Goal: Task Accomplishment & Management: Use online tool/utility

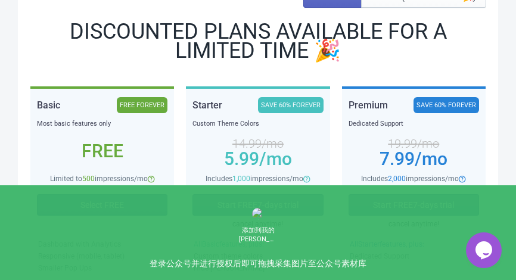
click at [103, 203] on span "Select FREE" at bounding box center [101, 205] width 43 height 10
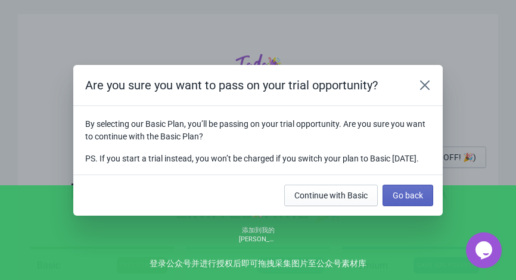
scroll to position [160, 0]
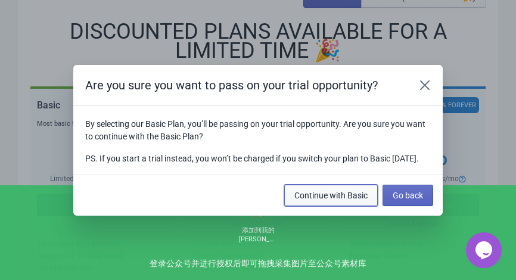
click at [334, 200] on span "Continue with Basic" at bounding box center [330, 196] width 73 height 10
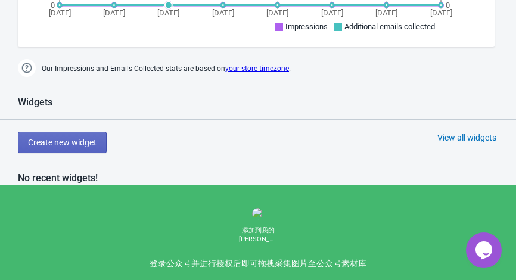
scroll to position [525, 0]
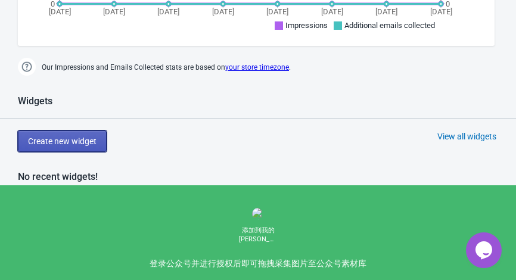
click at [69, 140] on span "Create new widget" at bounding box center [62, 141] width 68 height 10
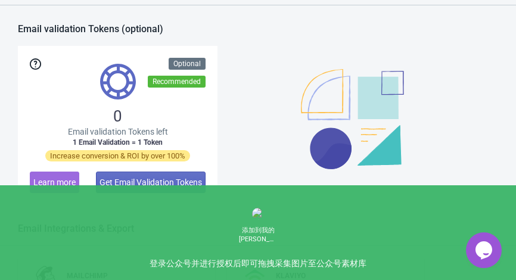
scroll to position [1126, 0]
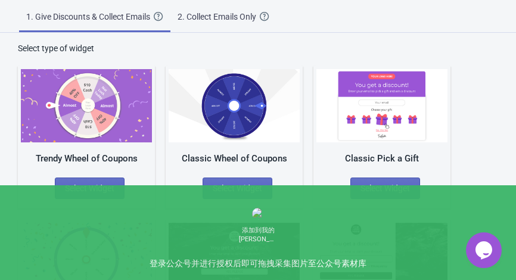
scroll to position [46, 0]
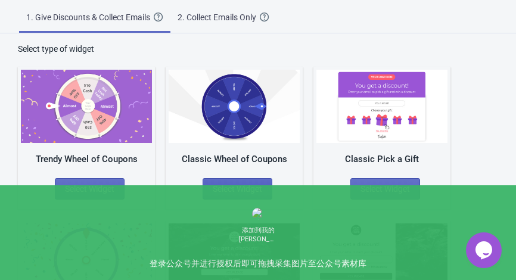
click at [251, 190] on span "Select Widget" at bounding box center [237, 189] width 49 height 10
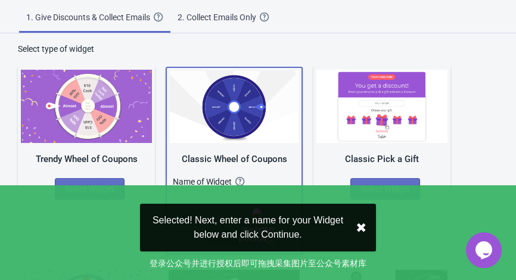
scroll to position [101, 0]
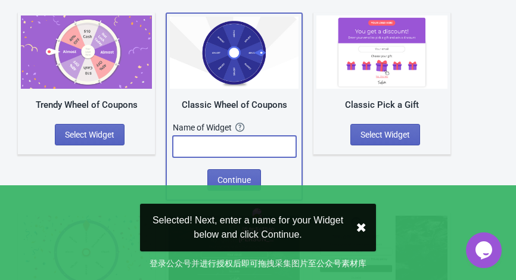
click at [235, 143] on input "text" at bounding box center [234, 146] width 123 height 21
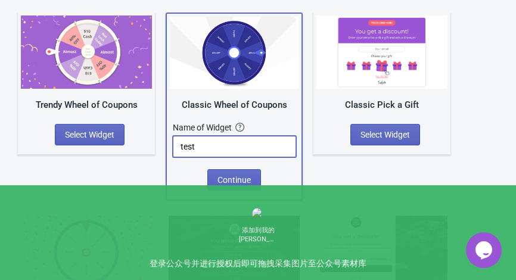
type input "test"
click at [220, 179] on span "Continue" at bounding box center [233, 180] width 33 height 10
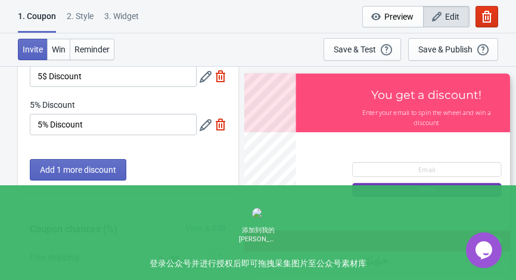
scroll to position [125, 0]
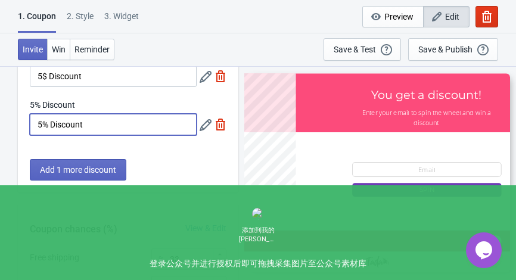
drag, startPoint x: 43, startPoint y: 120, endPoint x: 38, endPoint y: 123, distance: 6.7
click at [38, 123] on input "5% Discount" at bounding box center [113, 124] width 167 height 21
type input "15% Discount"
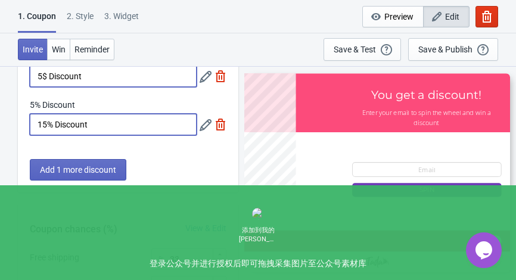
click at [41, 76] on input "5$ Discount" at bounding box center [113, 76] width 167 height 21
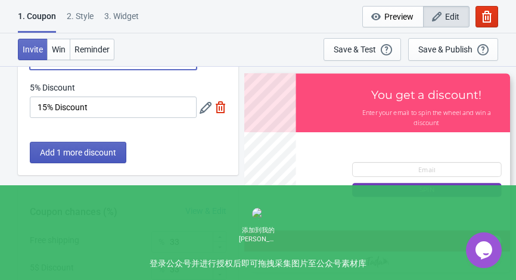
scroll to position [144, 0]
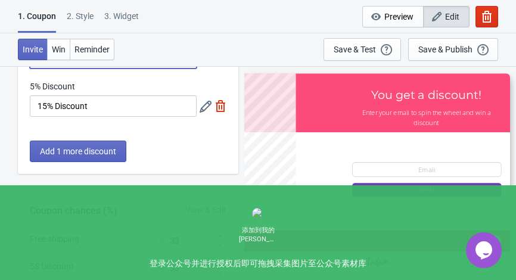
type input "20$ Discount"
click at [60, 162] on div "Add 1 more discount" at bounding box center [128, 157] width 220 height 33
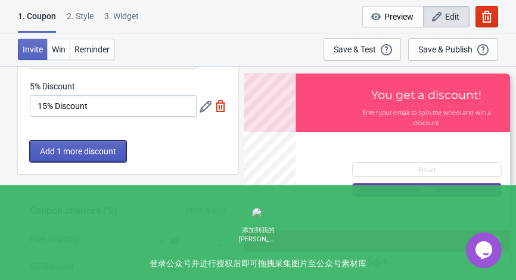
click at [58, 155] on span "Add 1 more discount" at bounding box center [78, 152] width 76 height 10
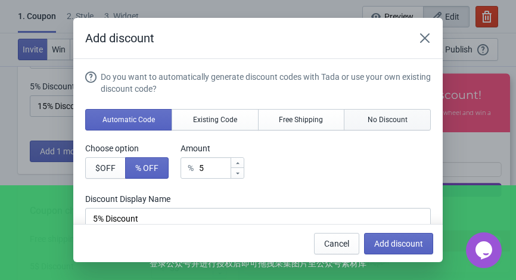
click at [353, 114] on button "No Discount" at bounding box center [387, 119] width 87 height 21
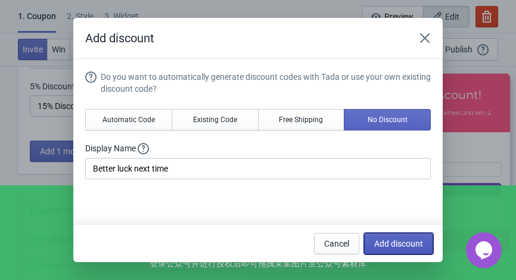
click at [397, 241] on span "Add discount" at bounding box center [398, 244] width 49 height 10
type input "25"
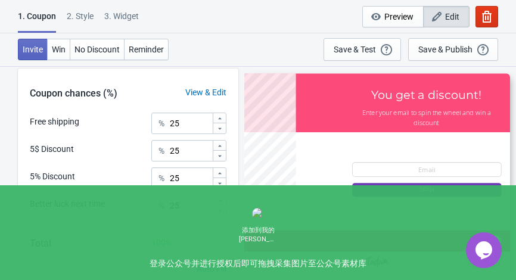
scroll to position [313, 0]
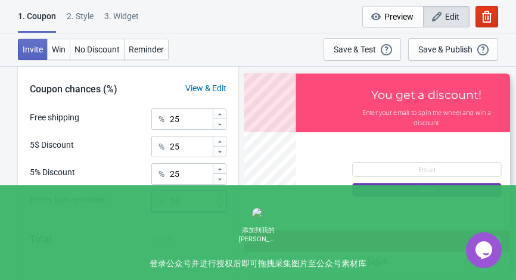
drag, startPoint x: 188, startPoint y: 207, endPoint x: 161, endPoint y: 213, distance: 27.5
click at [161, 213] on div "Better luck next time % 25" at bounding box center [128, 206] width 197 height 30
type input "5"
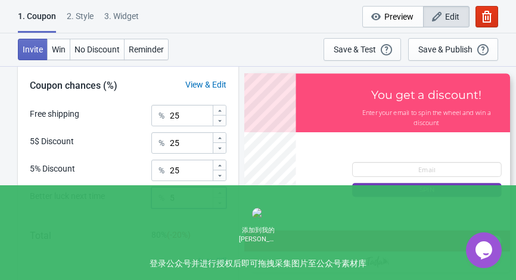
scroll to position [314, 0]
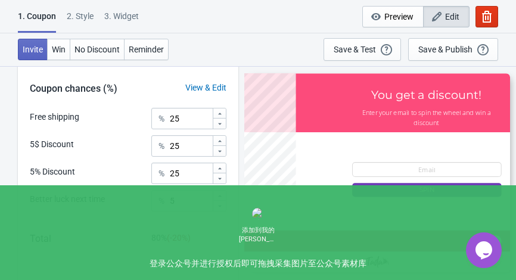
click at [48, 141] on div "5$ Discount" at bounding box center [52, 144] width 44 height 13
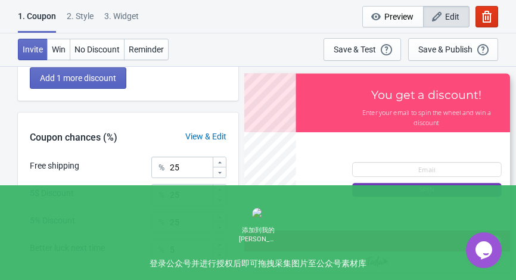
scroll to position [266, 0]
click at [176, 196] on input "25" at bounding box center [190, 193] width 43 height 21
drag, startPoint x: 173, startPoint y: 187, endPoint x: 162, endPoint y: 191, distance: 11.3
click at [162, 191] on div "% 25" at bounding box center [188, 193] width 75 height 21
type input "35"
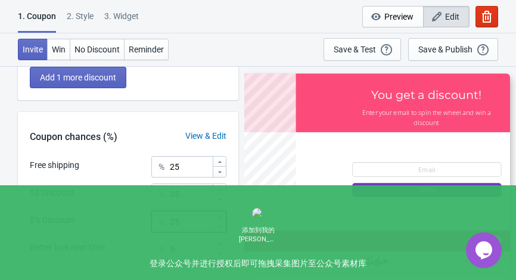
click at [174, 220] on input "25" at bounding box center [190, 221] width 43 height 21
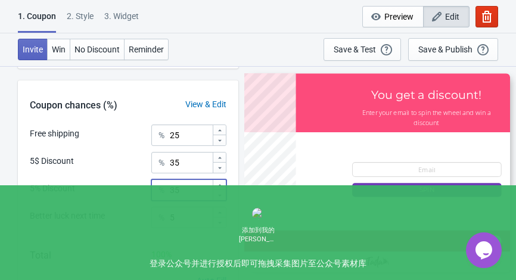
scroll to position [298, 0]
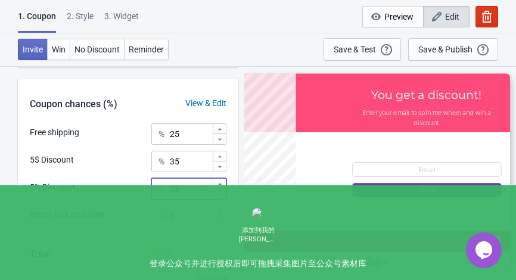
type input "35"
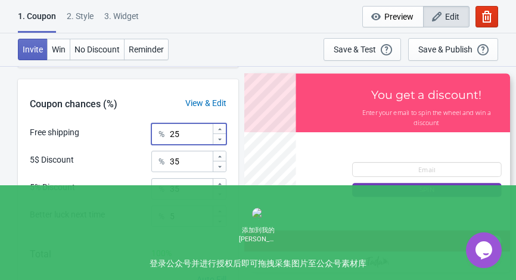
drag, startPoint x: 172, startPoint y: 132, endPoint x: 166, endPoint y: 135, distance: 6.9
click at [166, 135] on div "% 25" at bounding box center [188, 133] width 75 height 21
type input "15"
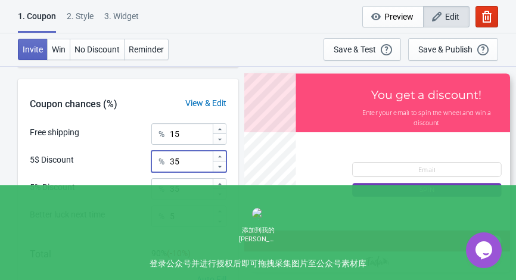
drag, startPoint x: 185, startPoint y: 163, endPoint x: 126, endPoint y: 161, distance: 59.6
click at [126, 161] on div "5$ Discount % 35" at bounding box center [128, 158] width 197 height 15
type input "40"
drag, startPoint x: 189, startPoint y: 192, endPoint x: 102, endPoint y: 200, distance: 87.3
click at [102, 200] on div "Free shipping % 15 5$ Discount % 40 5% Discount % 35 Better luck next time % 5" at bounding box center [128, 179] width 220 height 112
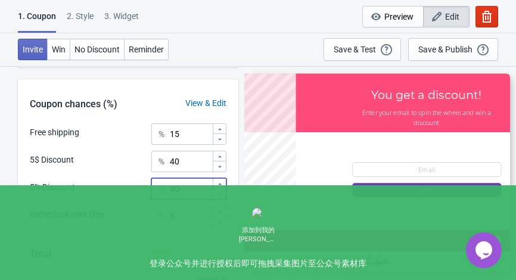
scroll to position [354, 0]
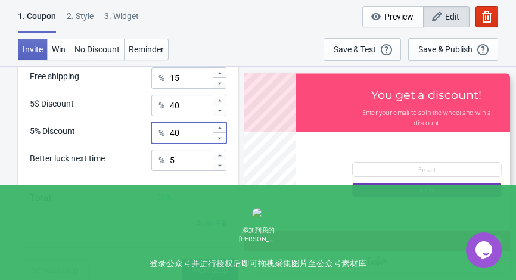
type input "40"
click at [189, 264] on button "Next Step" at bounding box center [210, 269] width 56 height 21
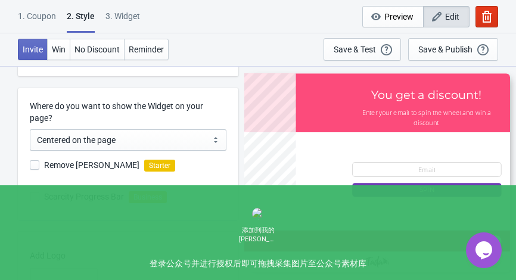
scroll to position [0, 0]
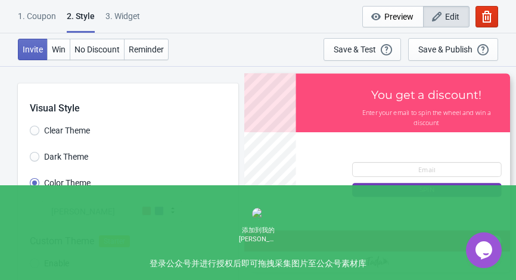
click at [151, 216] on div "Tada" at bounding box center [112, 211] width 141 height 21
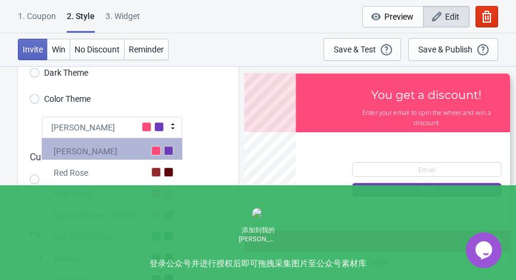
scroll to position [184, 0]
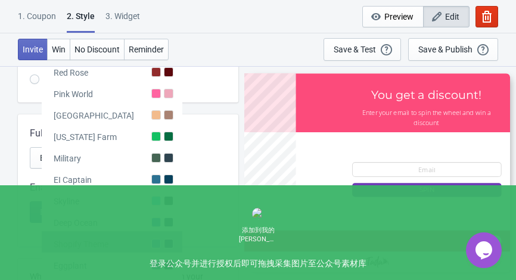
click at [129, 237] on div "Shopify Theme" at bounding box center [112, 241] width 141 height 21
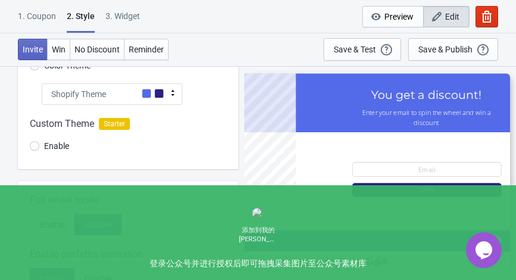
scroll to position [117, 0]
click at [121, 101] on div "Shopify Theme" at bounding box center [112, 94] width 141 height 21
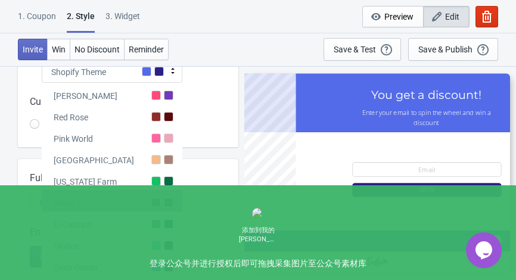
scroll to position [141, 0]
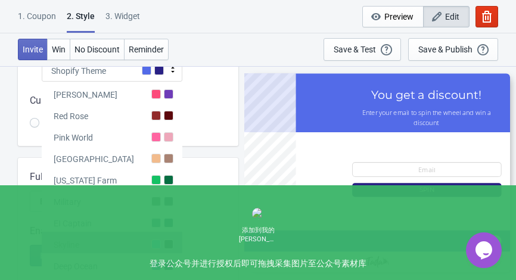
click at [138, 237] on div "Skyline" at bounding box center [112, 242] width 141 height 21
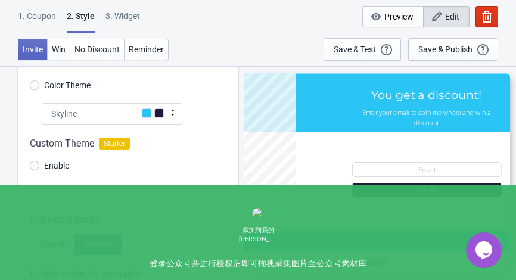
scroll to position [97, 0]
click at [127, 117] on div "Skyline" at bounding box center [112, 114] width 141 height 21
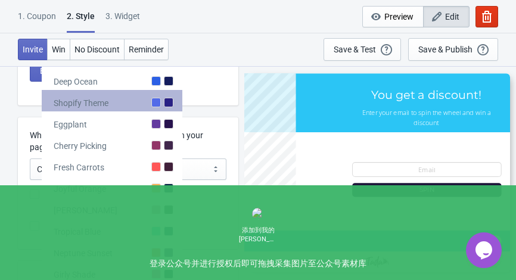
scroll to position [326, 0]
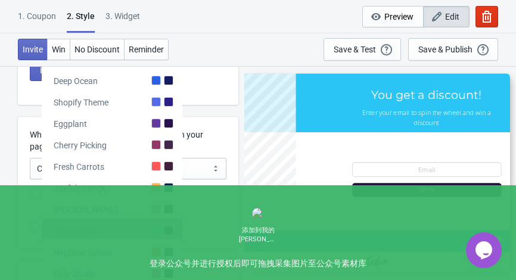
click at [132, 226] on div "Tropical Blue" at bounding box center [112, 228] width 141 height 21
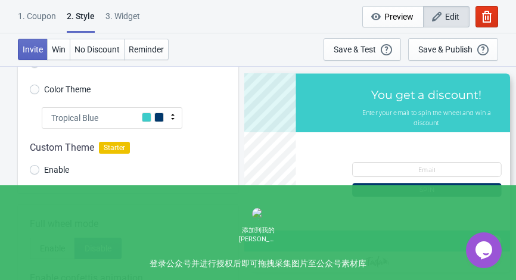
scroll to position [91, 0]
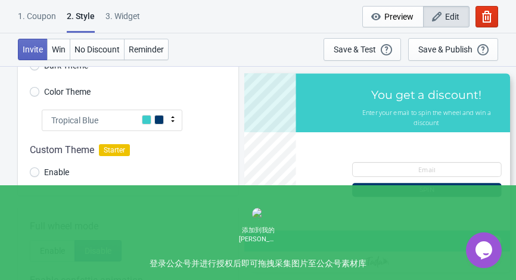
click at [125, 120] on div "Tropical Blue" at bounding box center [112, 120] width 141 height 21
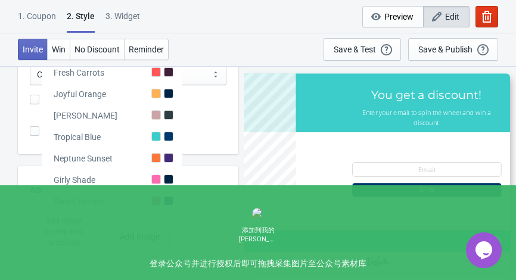
scroll to position [421, 0]
click at [135, 155] on div "Neptune Sunset" at bounding box center [112, 155] width 141 height 21
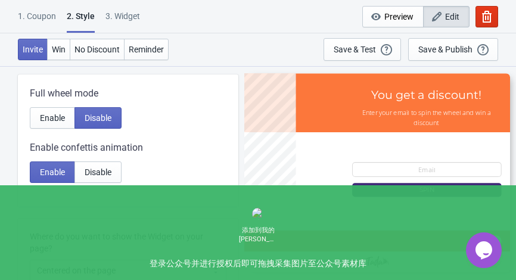
scroll to position [220, 0]
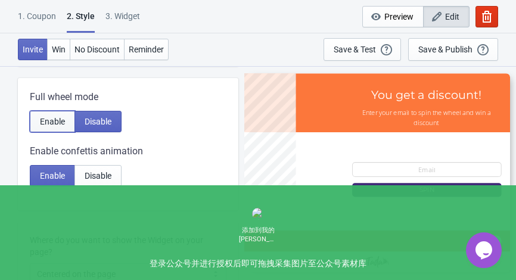
click at [58, 120] on span "Enable" at bounding box center [52, 122] width 25 height 10
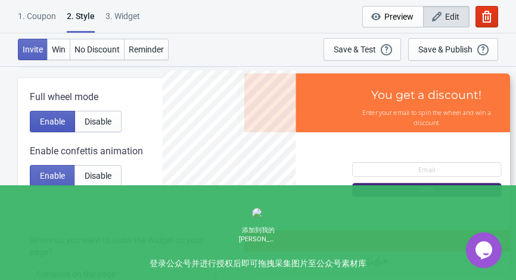
click at [58, 120] on span "Enable" at bounding box center [52, 122] width 25 height 10
click at [104, 122] on span "Disable" at bounding box center [98, 122] width 27 height 10
radio input "true"
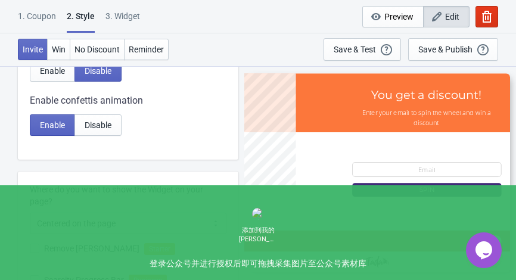
scroll to position [329, 0]
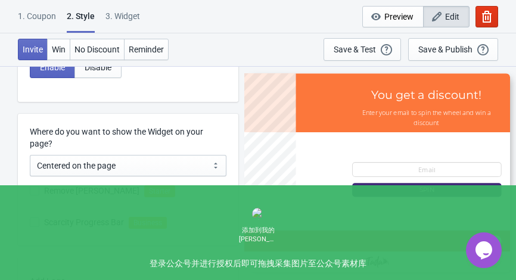
click at [38, 216] on label "Scarcity Progress Bar" at bounding box center [77, 222] width 94 height 17
click at [30, 217] on input "Scarcity Progress Bar" at bounding box center [30, 227] width 1 height 21
checkbox input "false"
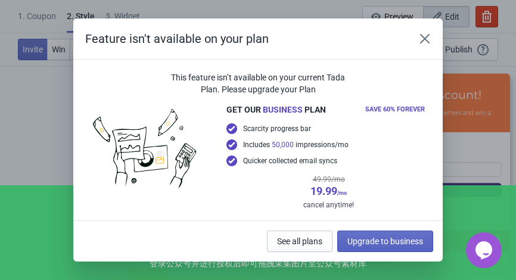
scroll to position [277, 0]
click at [422, 41] on icon "Close" at bounding box center [425, 39] width 10 height 10
radio input "true"
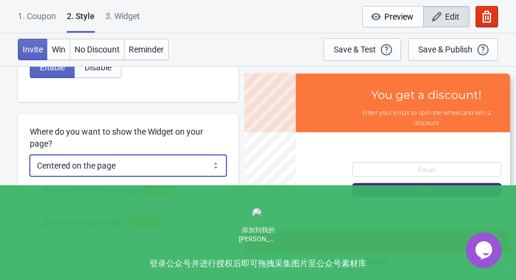
click at [93, 166] on select "Centered on the page Left side of the page" at bounding box center [128, 165] width 197 height 21
select select "left"
click at [30, 155] on select "Centered on the page Left side of the page" at bounding box center [128, 165] width 197 height 21
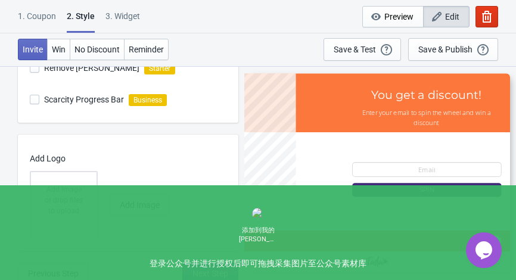
scroll to position [455, 0]
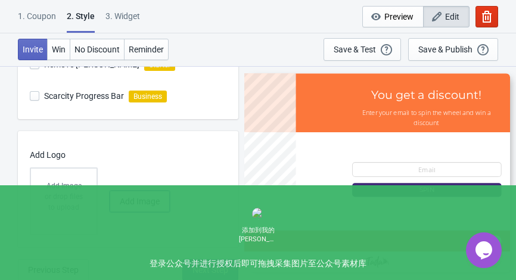
click at [124, 201] on span "Add Image" at bounding box center [140, 202] width 40 height 10
radio input "true"
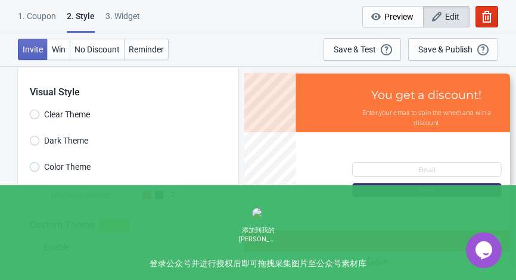
scroll to position [0, 0]
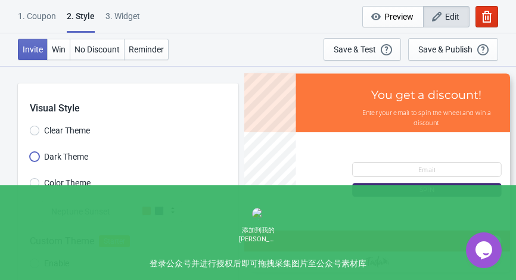
click at [35, 158] on input "Dark Theme" at bounding box center [35, 162] width 10 height 21
radio input "true"
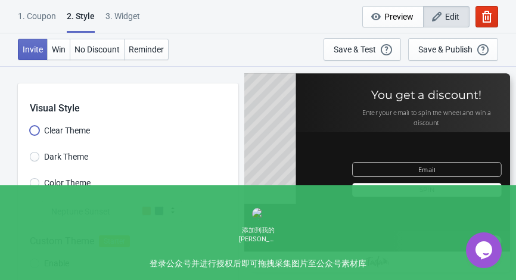
click at [36, 130] on input "Clear Theme" at bounding box center [35, 136] width 10 height 21
radio input "true"
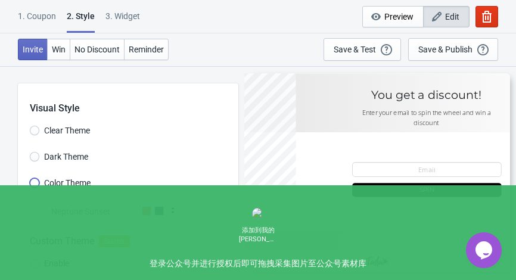
click at [38, 184] on input "Color Theme" at bounding box center [35, 188] width 10 height 21
radio input "true"
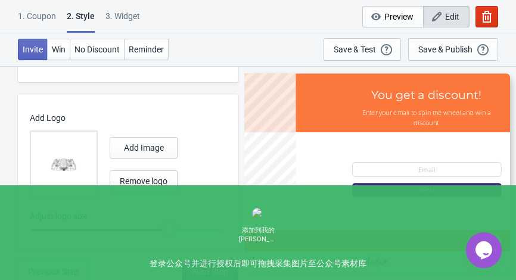
scroll to position [494, 0]
click at [196, 270] on span "Next Step" at bounding box center [210, 270] width 36 height 10
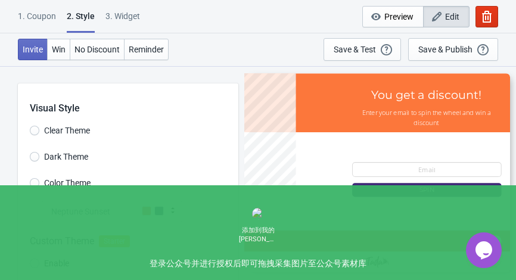
select select "once"
select select "1"
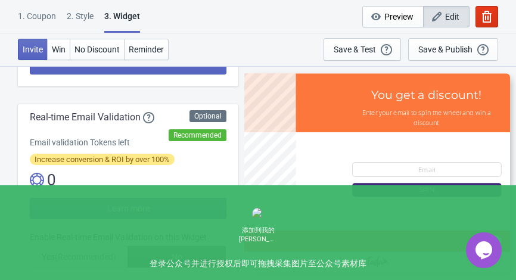
scroll to position [216, 0]
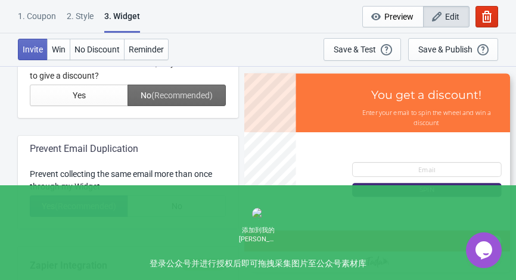
scroll to position [476, 0]
click at [48, 202] on span "Yes (Recommended)" at bounding box center [79, 206] width 74 height 10
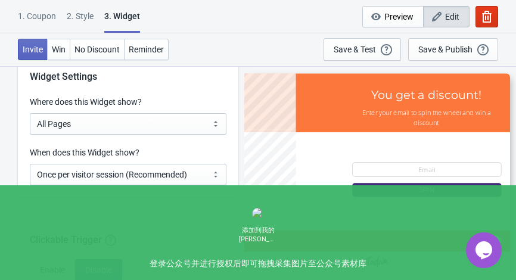
scroll to position [946, 0]
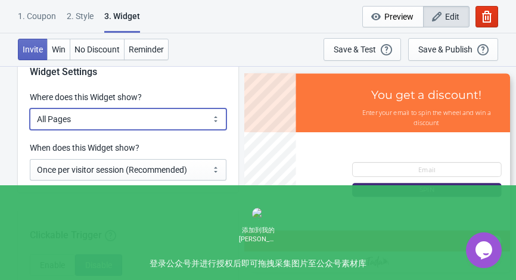
click at [104, 121] on select "All Pages All Product Pages All Blog Pages All Static Pages Specific Product(s)…" at bounding box center [128, 118] width 197 height 21
click at [101, 121] on select "All Pages All Product Pages All Blog Pages All Static Pages Specific Product(s)…" at bounding box center [128, 118] width 197 height 21
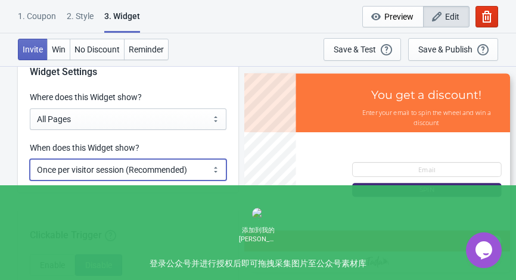
click at [108, 170] on select "Every new visit of page Once every period of time Once per visitor session (Rec…" at bounding box center [128, 169] width 197 height 21
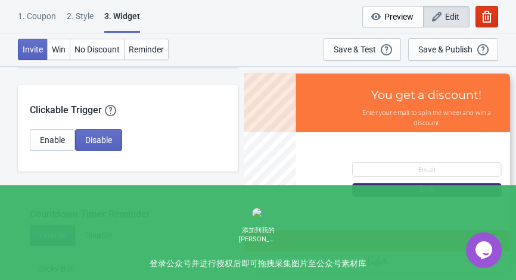
scroll to position [1054, 0]
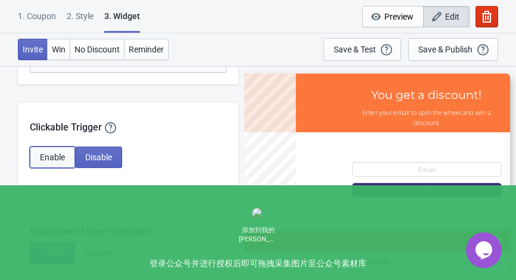
click at [52, 158] on span "Enable" at bounding box center [52, 157] width 25 height 10
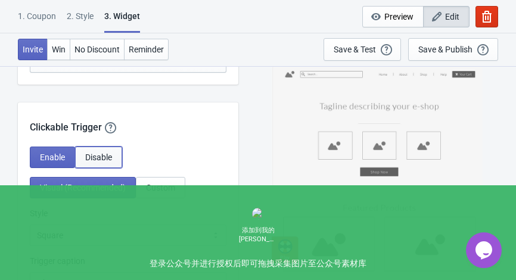
click at [95, 163] on button "Disable" at bounding box center [98, 157] width 47 height 21
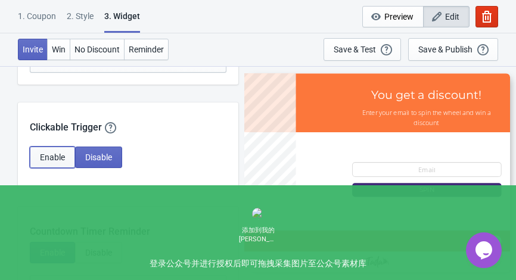
click at [48, 157] on span "Enable" at bounding box center [52, 157] width 25 height 10
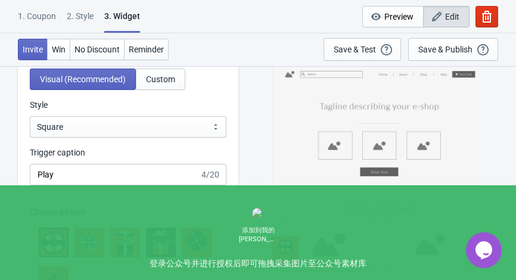
scroll to position [1108, 0]
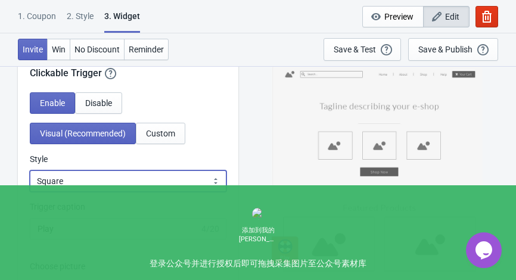
click at [119, 185] on select "Square Circle Tab" at bounding box center [128, 180] width 197 height 21
click at [30, 170] on select "Square Circle Tab" at bounding box center [128, 180] width 197 height 21
click at [71, 189] on select "Square Circle Tab" at bounding box center [128, 180] width 197 height 21
click at [30, 170] on select "Square Circle Tab" at bounding box center [128, 180] width 197 height 21
drag, startPoint x: 64, startPoint y: 184, endPoint x: 59, endPoint y: 192, distance: 9.6
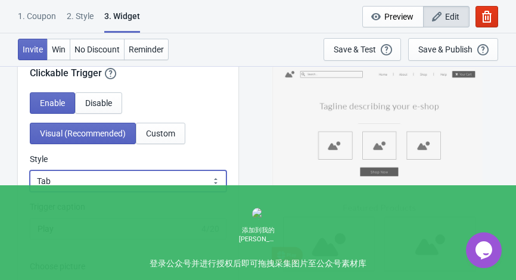
click at [63, 184] on select "Square Circle Tab" at bounding box center [128, 180] width 197 height 21
click at [30, 170] on select "Square Circle Tab" at bounding box center [128, 180] width 197 height 21
drag, startPoint x: 67, startPoint y: 181, endPoint x: 67, endPoint y: 191, distance: 9.5
click at [67, 181] on select "Square Circle Tab" at bounding box center [128, 180] width 197 height 21
select select "tab"
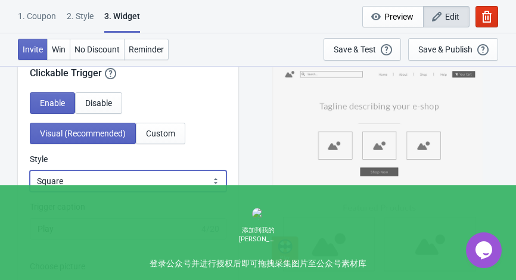
click at [30, 170] on select "Square Circle Tab" at bounding box center [128, 180] width 197 height 21
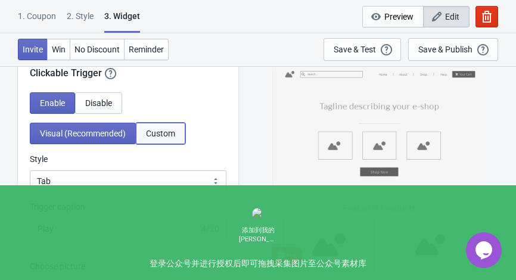
click at [155, 129] on span "Custom" at bounding box center [160, 134] width 29 height 10
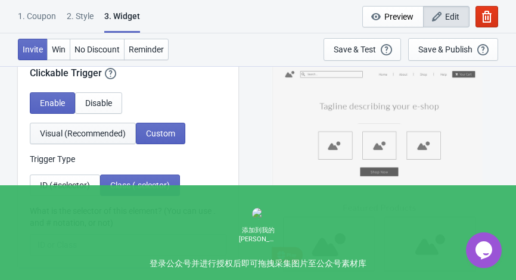
click at [108, 133] on span "Visual (Recommended)" at bounding box center [83, 134] width 86 height 10
select select "tab"
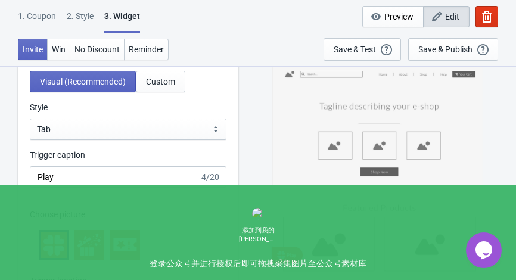
scroll to position [1217, 0]
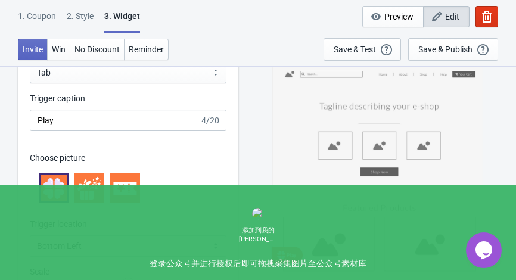
click at [91, 194] on icon at bounding box center [89, 188] width 24 height 23
click at [130, 196] on icon at bounding box center [125, 188] width 24 height 24
click at [92, 189] on icon at bounding box center [89, 188] width 24 height 24
click at [120, 193] on icon at bounding box center [124, 188] width 23 height 13
click at [99, 194] on icon at bounding box center [89, 188] width 24 height 24
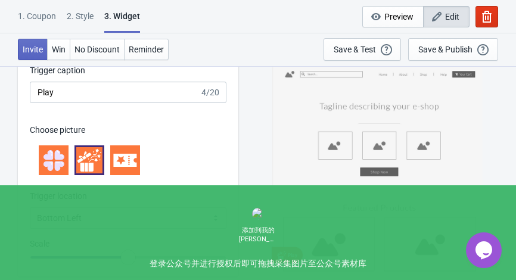
scroll to position [1325, 0]
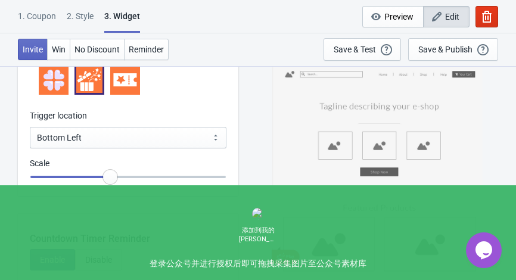
drag, startPoint x: 124, startPoint y: 176, endPoint x: 105, endPoint y: 176, distance: 19.1
click at [105, 176] on input "range" at bounding box center [128, 176] width 197 height 21
drag, startPoint x: 106, startPoint y: 176, endPoint x: 67, endPoint y: 183, distance: 39.3
type input "0.65"
click at [67, 183] on input "range" at bounding box center [128, 176] width 197 height 21
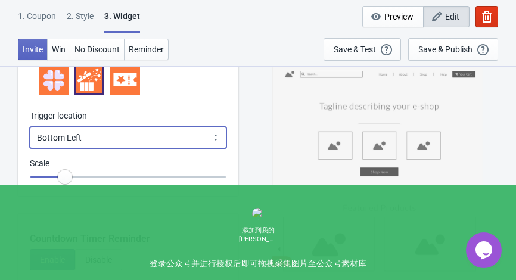
click at [98, 146] on select "Bottom Left Bottom Right Middle Left Middle Right Top Left Top Right" at bounding box center [128, 137] width 197 height 21
click at [30, 127] on select "Bottom Left Bottom Right Middle Left Middle Right Top Left Top Right" at bounding box center [128, 137] width 197 height 21
drag, startPoint x: 86, startPoint y: 138, endPoint x: 79, endPoint y: 148, distance: 12.1
click at [85, 138] on select "Bottom Left Bottom Right Middle Left Middle Right Top Left Top Right" at bounding box center [128, 137] width 197 height 21
click at [30, 127] on select "Bottom Left Bottom Right Middle Left Middle Right Top Left Top Right" at bounding box center [128, 137] width 197 height 21
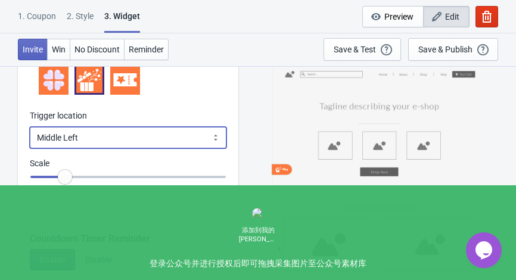
click at [93, 137] on select "Bottom Left Bottom Right Middle Left Middle Right Top Left Top Right" at bounding box center [128, 137] width 197 height 21
click at [30, 127] on select "Bottom Left Bottom Right Middle Left Middle Right Top Left Top Right" at bounding box center [128, 137] width 197 height 21
click at [85, 147] on select "Bottom Left Bottom Right Middle Left Middle Right Top Left Top Right" at bounding box center [128, 137] width 197 height 21
select select "middle_left"
click at [30, 127] on select "Bottom Left Bottom Right Middle Left Middle Right Top Left Top Right" at bounding box center [128, 137] width 197 height 21
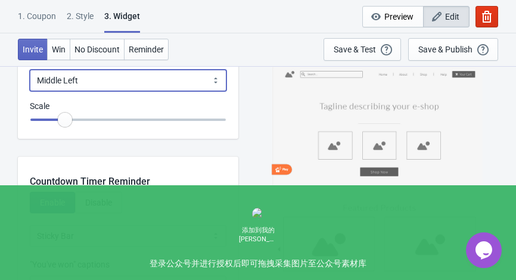
scroll to position [1380, 0]
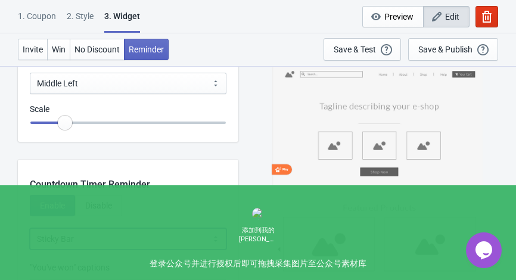
click at [122, 233] on select "Bubble Sticky Bar" at bounding box center [128, 238] width 197 height 21
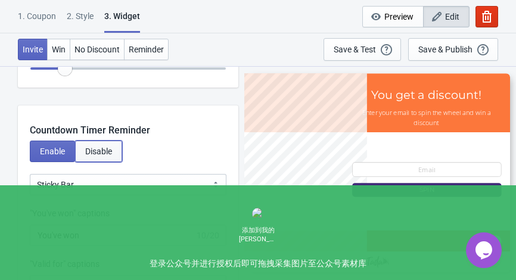
click at [98, 151] on span "Disable" at bounding box center [98, 152] width 27 height 10
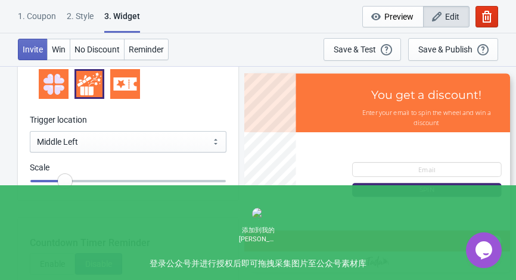
scroll to position [1325, 0]
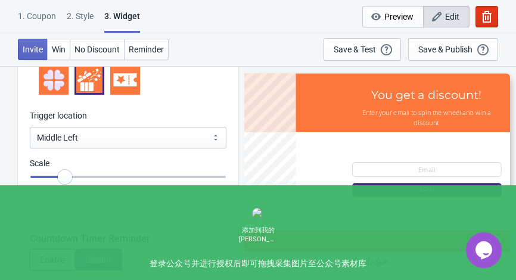
click at [54, 261] on span "Enable" at bounding box center [52, 260] width 25 height 10
select select "1"
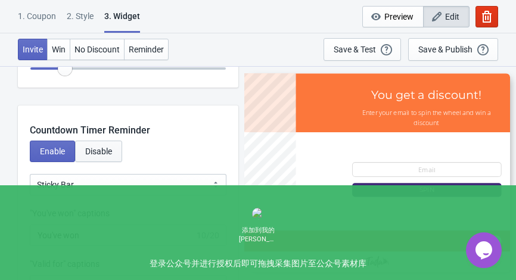
click at [91, 159] on button "Disable" at bounding box center [98, 151] width 47 height 21
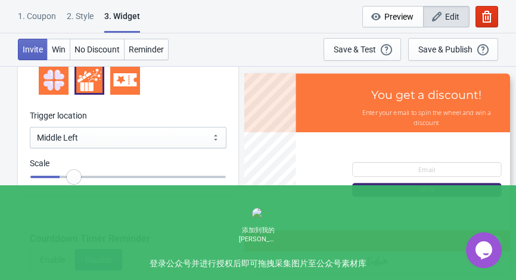
type input "0.65"
drag, startPoint x: 70, startPoint y: 169, endPoint x: 65, endPoint y: 172, distance: 6.1
click at [65, 172] on input "range" at bounding box center [128, 176] width 197 height 21
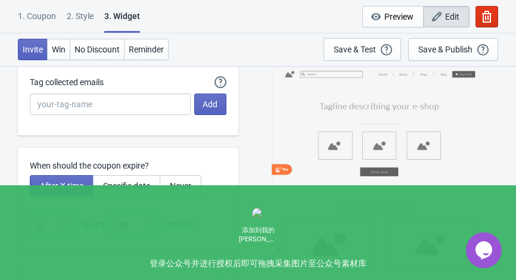
scroll to position [3166, 0]
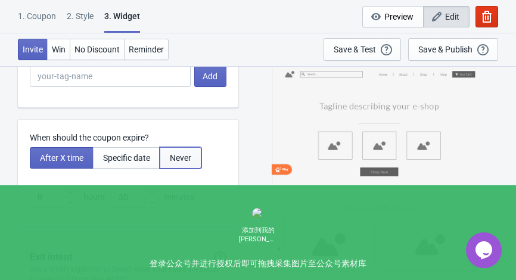
click at [186, 157] on span "Never" at bounding box center [180, 158] width 21 height 10
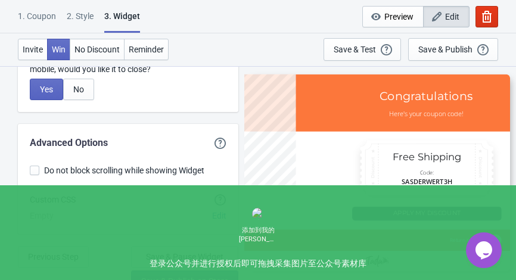
scroll to position [3465, 0]
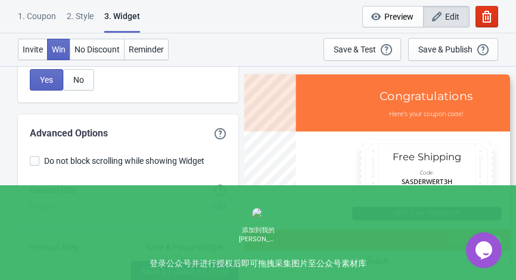
click at [179, 262] on button "Save & Publish on Store" at bounding box center [184, 271] width 107 height 21
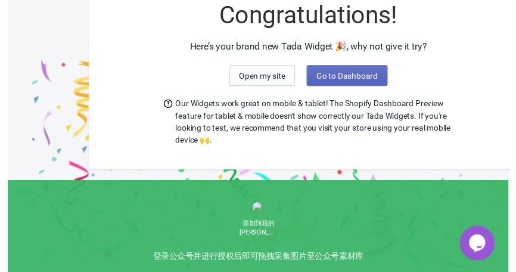
scroll to position [20, 0]
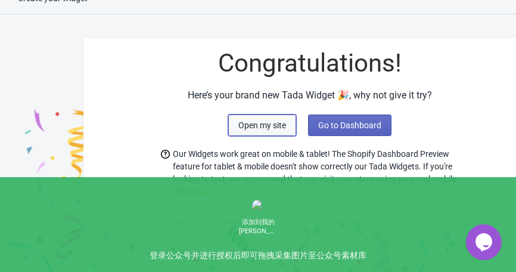
click at [259, 129] on span "Open my site" at bounding box center [262, 125] width 48 height 10
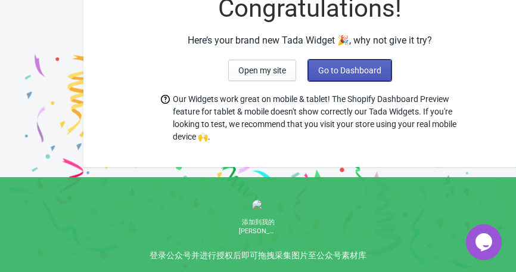
click at [351, 72] on span "Go to Dashboard" at bounding box center [349, 71] width 63 height 10
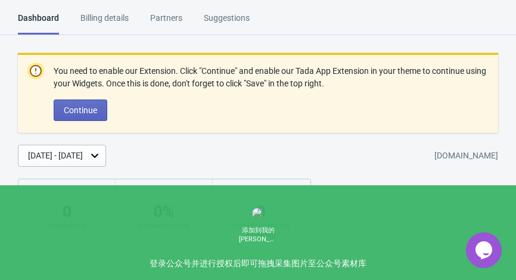
click at [106, 25] on div "Billing details" at bounding box center [104, 22] width 48 height 21
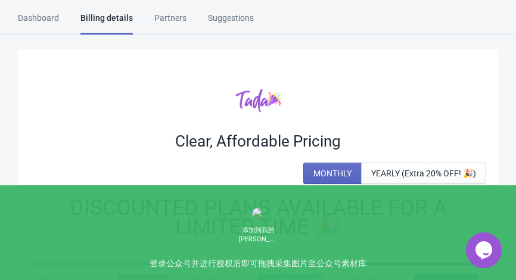
click at [150, 23] on div "Dashboard Billing details Partners Suggestions" at bounding box center [146, 23] width 257 height 23
click at [167, 17] on div "Partners" at bounding box center [170, 22] width 32 height 21
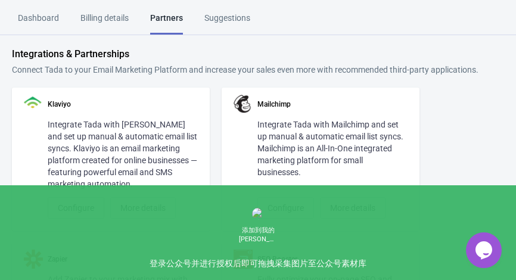
click at [232, 21] on div "Suggestions" at bounding box center [227, 22] width 46 height 21
click at [210, 19] on div "Suggestions" at bounding box center [227, 22] width 46 height 21
click at [41, 11] on html "Dashboard Billing details Partners Suggestions Dashboard Billing details Partne…" at bounding box center [258, 140] width 516 height 280
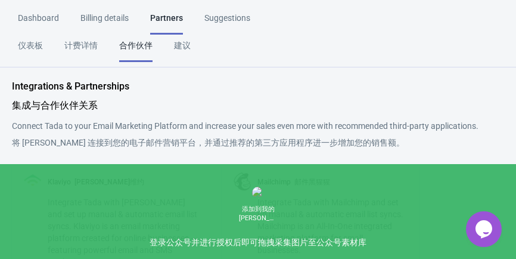
click at [43, 22] on div "Dashboard" at bounding box center [38, 22] width 41 height 21
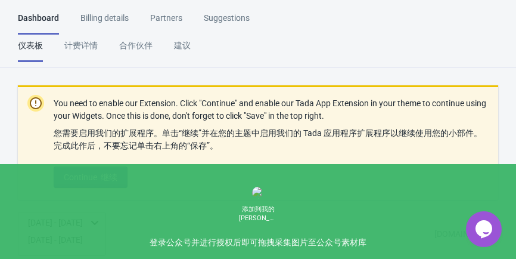
click at [105, 172] on font "继续" at bounding box center [109, 177] width 17 height 10
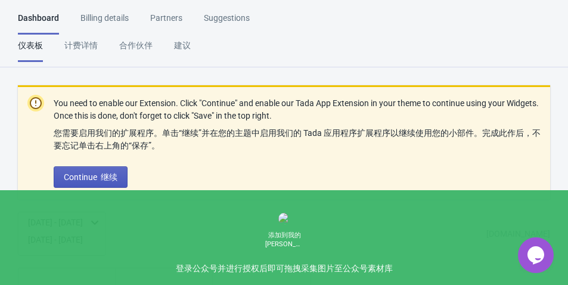
click at [101, 177] on font "继续" at bounding box center [109, 177] width 17 height 10
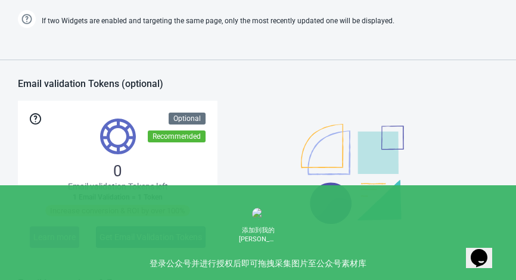
scroll to position [595, 0]
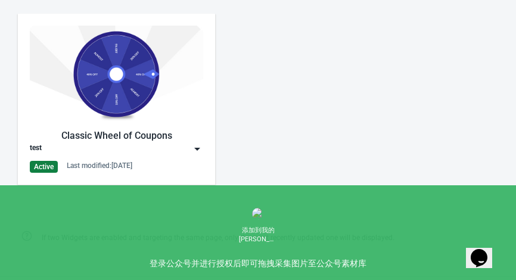
click at [154, 143] on div "test" at bounding box center [116, 149] width 173 height 12
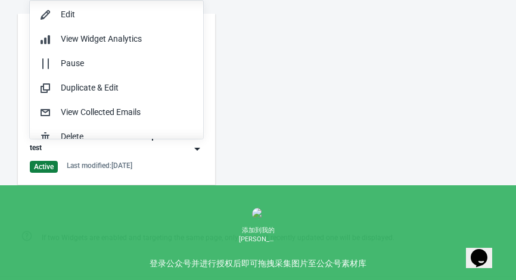
scroll to position [1, 0]
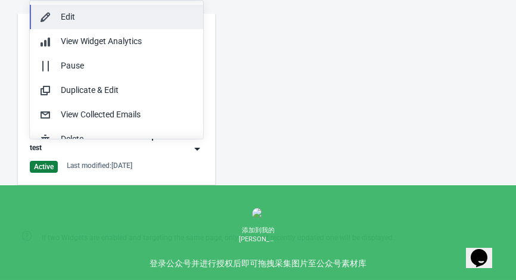
click at [110, 17] on div "Edit" at bounding box center [127, 17] width 133 height 13
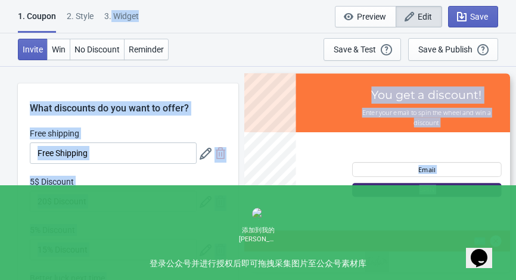
drag, startPoint x: 241, startPoint y: -40, endPoint x: 424, endPoint y: -64, distance: 184.5
click at [424, 0] on html "1. Coupon 2 . Style 3. Widget 1. Coupon 2 . Style 3. Widget Save and Exit Previ…" at bounding box center [258, 140] width 516 height 280
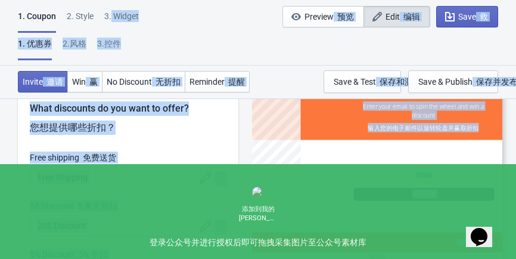
click at [239, 33] on div "1. Coupon 2 . Style 3. Widget 1. 优惠券 2.风格 3.控件 1. Coupon 2 . Style 3. Widget Sa…" at bounding box center [258, 33] width 516 height 66
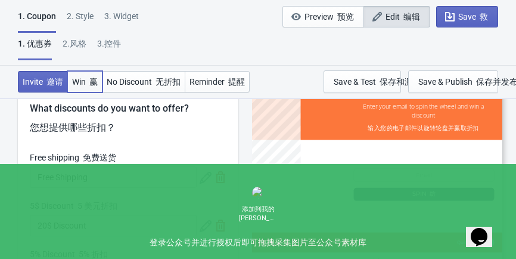
click at [93, 89] on button "Win 赢" at bounding box center [84, 81] width 35 height 21
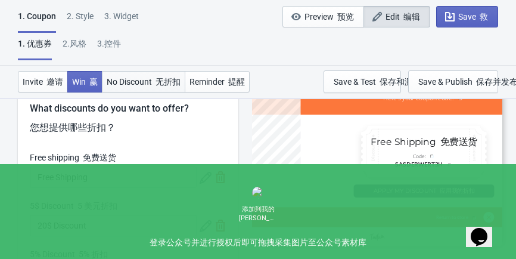
click at [135, 72] on button "No Discount 无折扣" at bounding box center [143, 81] width 83 height 21
type input "no_code"
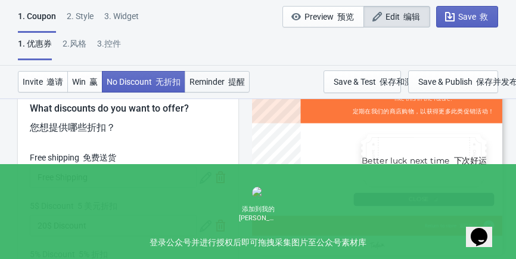
click at [228, 84] on font "button" at bounding box center [227, 82] width 4 height 10
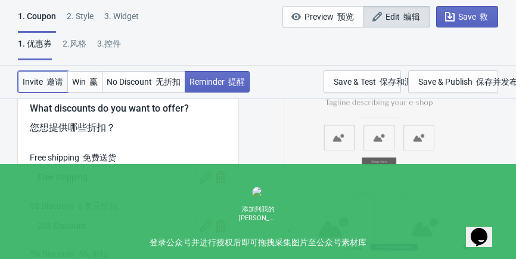
click at [52, 85] on button "Invite 邀请" at bounding box center [43, 81] width 50 height 21
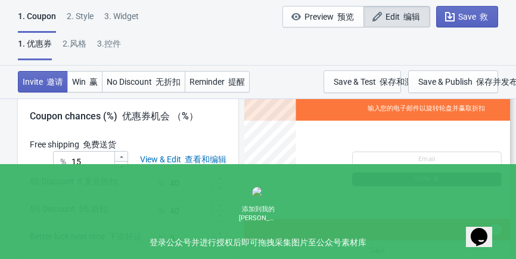
scroll to position [409, 0]
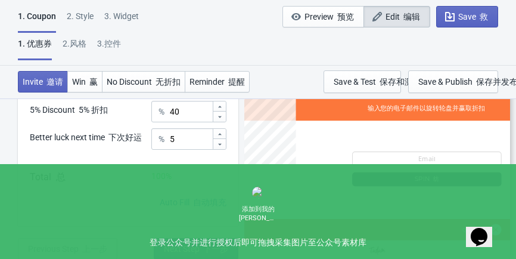
click at [188, 245] on span "Next Step 下一步" at bounding box center [196, 249] width 64 height 10
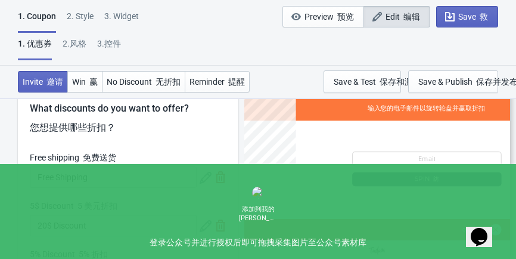
select select "left"
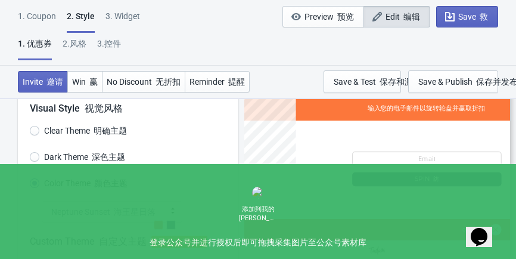
click at [40, 161] on label "Dark Theme 深色主题" at bounding box center [77, 156] width 95 height 17
click at [39, 161] on input "Dark Theme 深色主题" at bounding box center [35, 162] width 10 height 21
radio input "true"
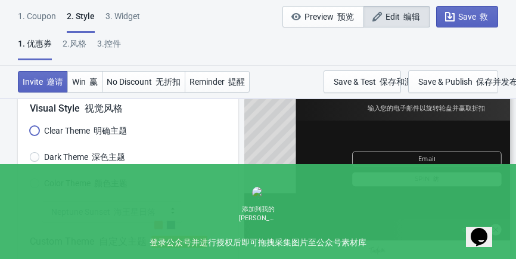
click at [38, 132] on input "Clear Theme 明确主题" at bounding box center [35, 136] width 10 height 21
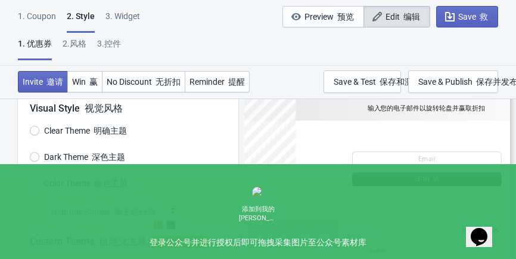
click at [108, 211] on span "Neptune Sunset 海王星日落" at bounding box center [103, 211] width 104 height 12
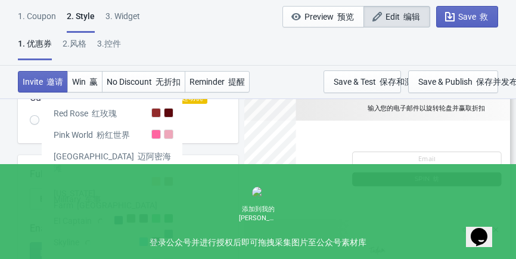
scroll to position [146, 0]
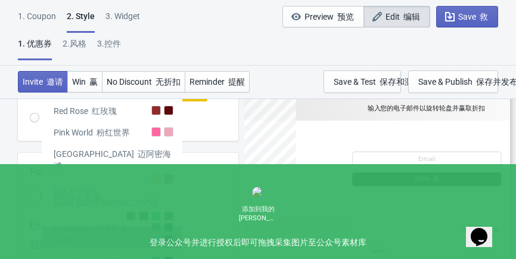
click at [123, 240] on div "Skyline 地平线" at bounding box center [112, 236] width 141 height 21
radio input "true"
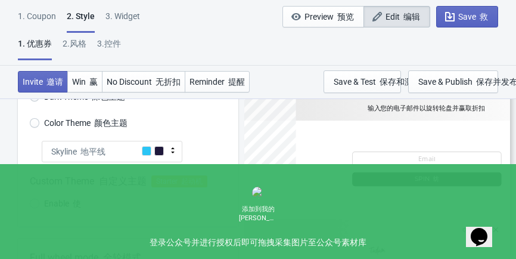
scroll to position [59, 0]
click at [45, 116] on label "Color Theme 颜色主题" at bounding box center [79, 124] width 98 height 17
click at [39, 119] on input "Color Theme 颜色主题" at bounding box center [35, 129] width 10 height 21
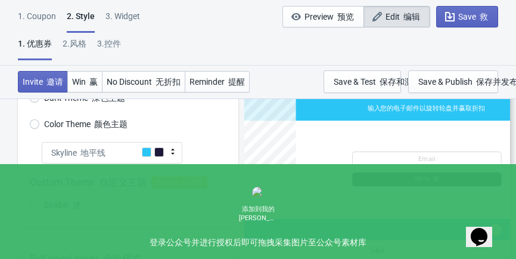
click at [85, 158] on div "Skyline 地平线" at bounding box center [112, 152] width 141 height 21
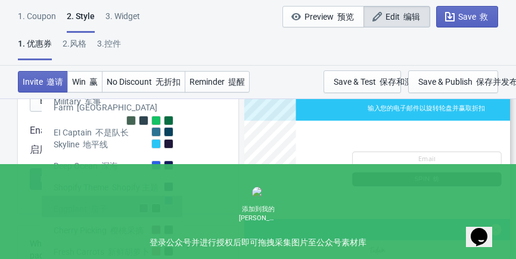
scroll to position [241, 0]
click at [126, 195] on div "Shopify Theme Shopify 主题" at bounding box center [112, 185] width 141 height 21
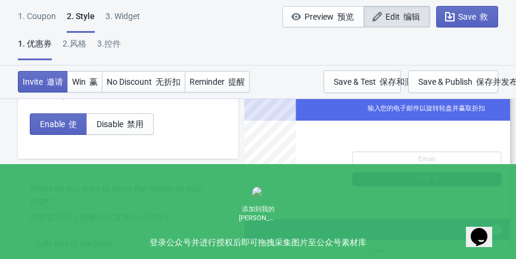
scroll to position [215, 0]
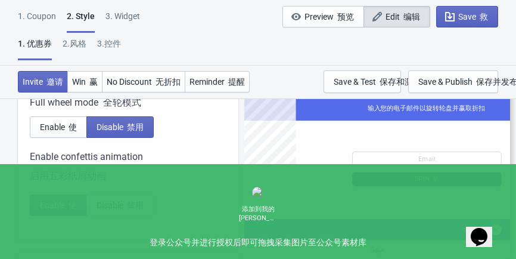
click at [113, 205] on span "Disable 禁用" at bounding box center [119, 205] width 47 height 10
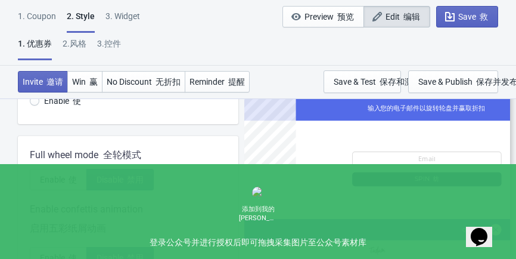
scroll to position [162, 0]
drag, startPoint x: 76, startPoint y: 188, endPoint x: 53, endPoint y: 185, distance: 22.8
click at [53, 185] on button "Enable 使" at bounding box center [58, 179] width 57 height 21
click at [126, 182] on font "button" at bounding box center [125, 180] width 4 height 10
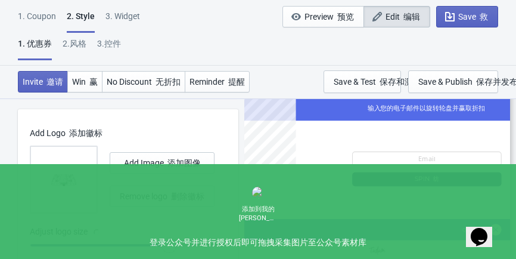
scroll to position [567, 0]
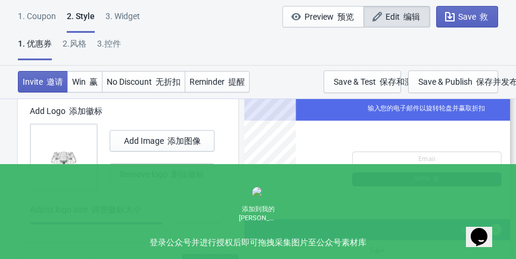
click at [119, 176] on button "Remove logo 删除徽标" at bounding box center [162, 173] width 105 height 21
radio input "true"
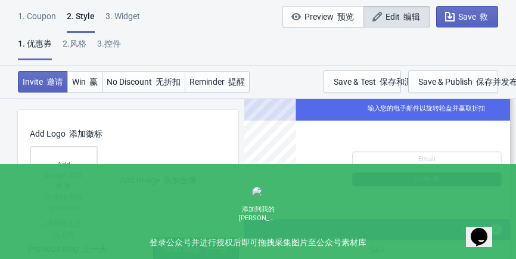
click at [196, 256] on button "Next Step 下一步" at bounding box center [196, 248] width 85 height 21
select select "once"
select select "tab"
select select "middle_left"
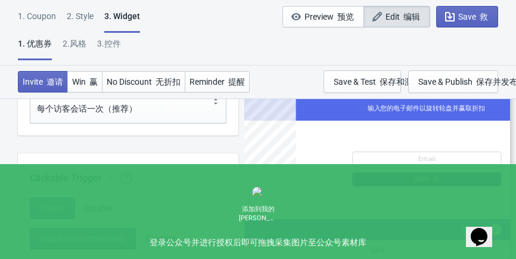
scroll to position [1346, 0]
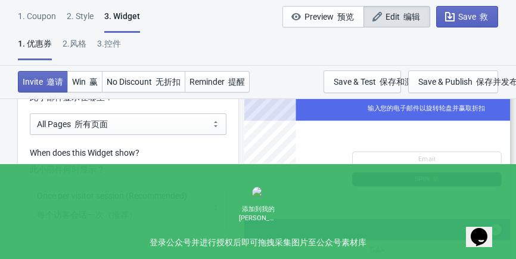
drag, startPoint x: 124, startPoint y: 198, endPoint x: 79, endPoint y: 163, distance: 57.8
click at [79, 164] on font "此小部件何时显示？" at bounding box center [67, 169] width 75 height 10
click at [79, 185] on select "Every new visit of page Once every period of time Once per visitor session (Rec…" at bounding box center [128, 207] width 197 height 44
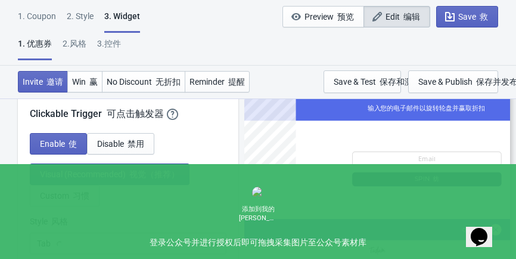
scroll to position [1517, 0]
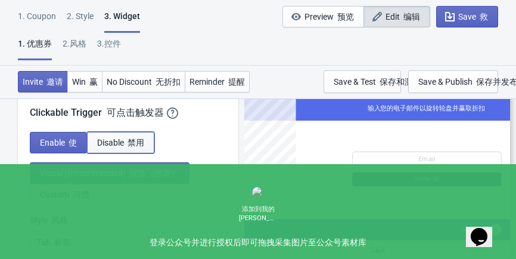
click at [106, 138] on span "Disable 禁用" at bounding box center [120, 143] width 47 height 10
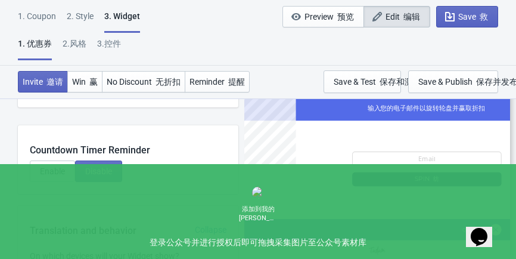
scroll to position [1452, 0]
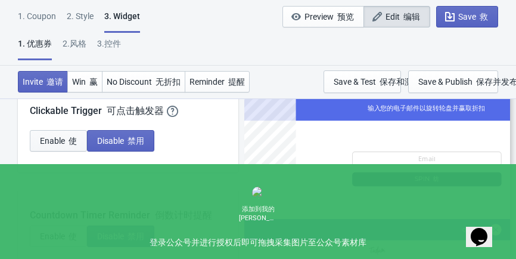
click at [68, 136] on font "使" at bounding box center [72, 141] width 8 height 10
select select "tab"
select select "middle_left"
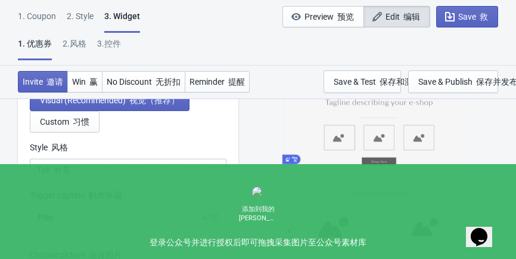
scroll to position [1506, 0]
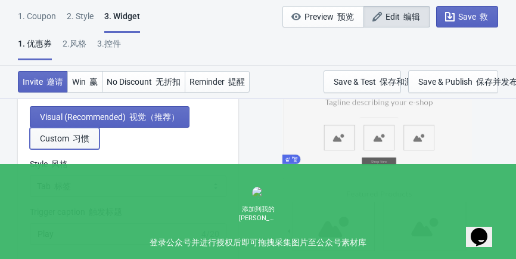
click at [75, 138] on font "习惯" at bounding box center [81, 138] width 17 height 10
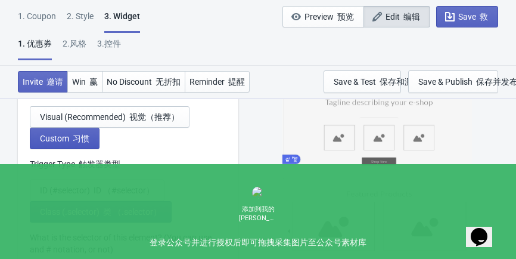
scroll to position [1452, 0]
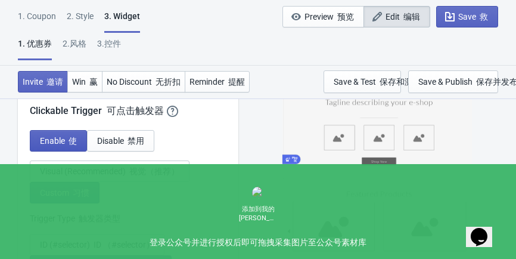
click at [55, 137] on span "Enable 使" at bounding box center [58, 141] width 37 height 10
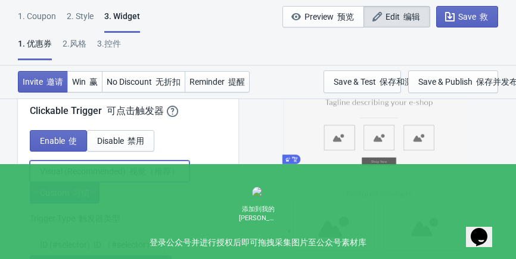
click at [75, 166] on span "Visual (Recommended) 视觉（推荐）" at bounding box center [109, 171] width 139 height 10
select select "tab"
select select "middle_left"
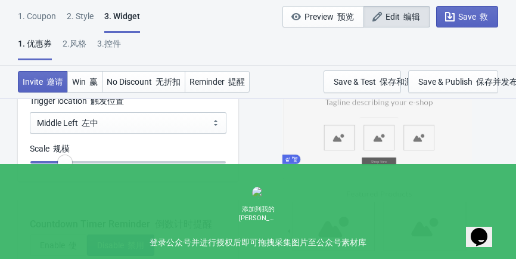
scroll to position [1723, 0]
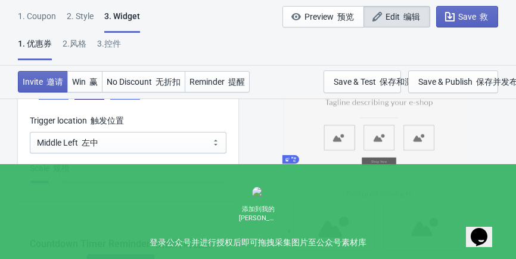
type input "0.65"
drag, startPoint x: 67, startPoint y: 176, endPoint x: 62, endPoint y: 184, distance: 9.4
click at [62, 184] on input "range" at bounding box center [128, 181] width 197 height 21
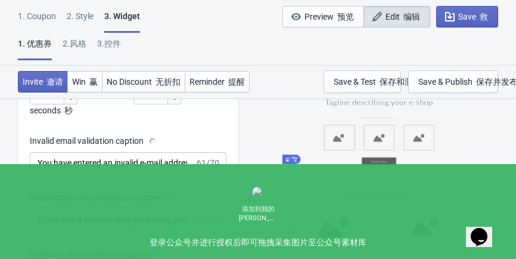
scroll to position [2427, 0]
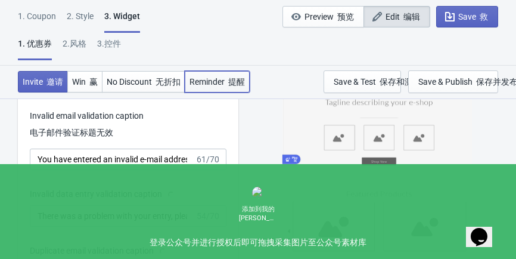
click at [206, 77] on span "Reminder 提醒" at bounding box center [216, 82] width 55 height 10
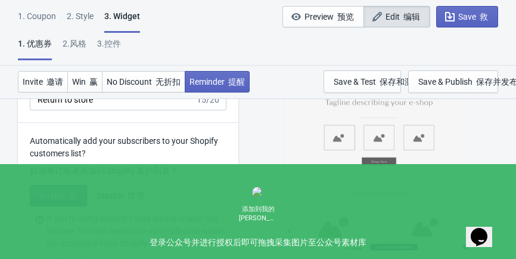
scroll to position [3629, 0]
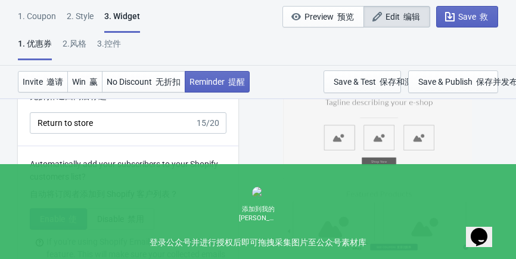
click at [76, 208] on button "Enable 使" at bounding box center [58, 218] width 57 height 21
click at [63, 214] on span "Enable 使" at bounding box center [58, 219] width 37 height 10
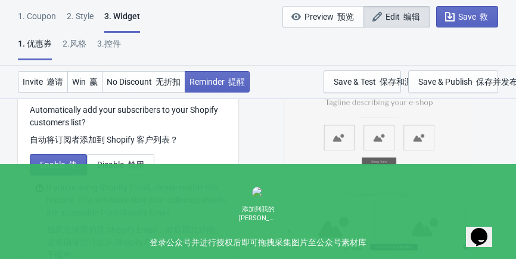
scroll to position [3683, 0]
click at [94, 167] on button "Disable 禁用" at bounding box center [120, 164] width 67 height 21
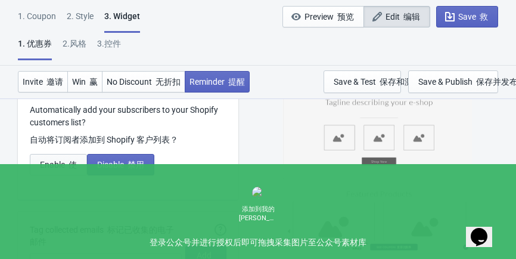
click at [72, 166] on font "使" at bounding box center [72, 165] width 8 height 10
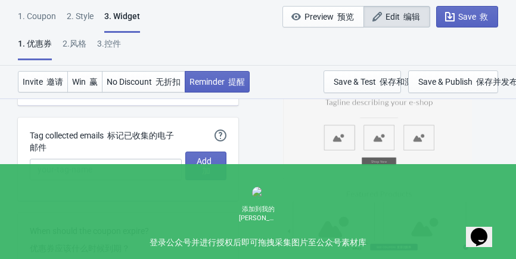
scroll to position [3845, 0]
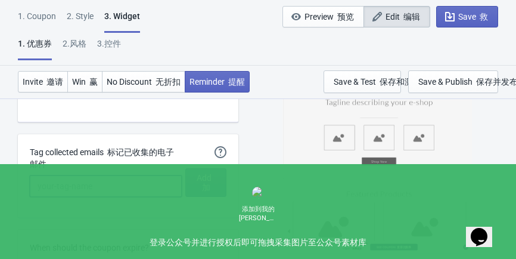
click at [132, 183] on input "Tag collected emails 标记已收集的电子邮件" at bounding box center [106, 185] width 152 height 21
type input "test"
click at [233, 169] on div "Automatically Tag your Tada emails when syncing with Mailchimp, Klaviyo or Shop…" at bounding box center [128, 175] width 220 height 83
click at [209, 175] on span "Add 加" at bounding box center [205, 182] width 21 height 19
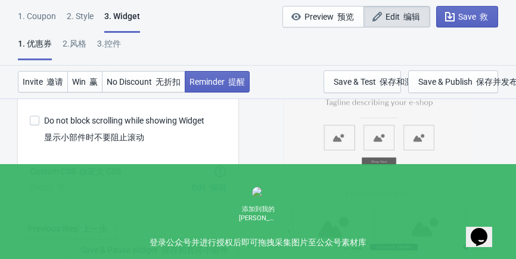
scroll to position [4435, 0]
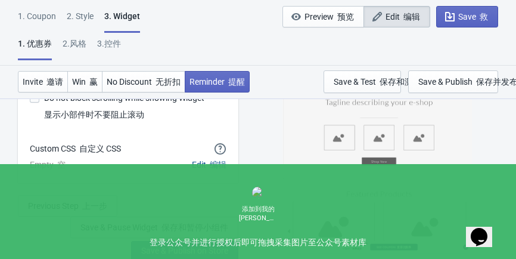
click at [198, 162] on span "Edit 编辑" at bounding box center [209, 165] width 35 height 10
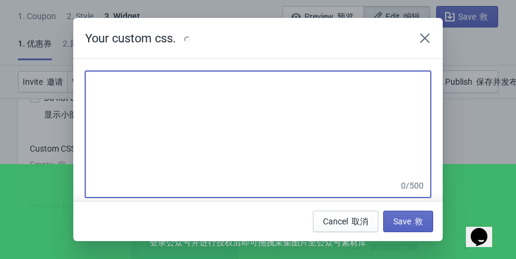
click at [207, 130] on textarea at bounding box center [257, 124] width 345 height 107
click at [422, 33] on icon "Close" at bounding box center [425, 38] width 12 height 12
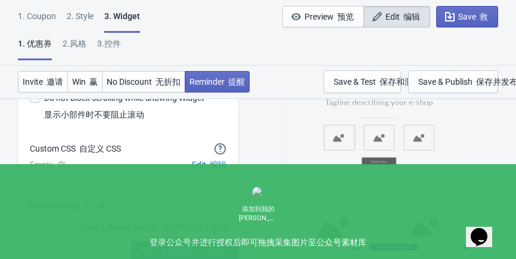
scroll to position [4380, 0]
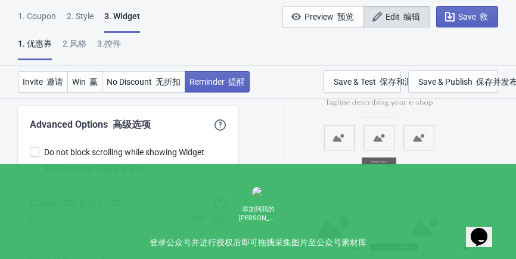
click at [38, 150] on span at bounding box center [35, 152] width 10 height 10
click at [30, 150] on input "Do not block scrolling while showing Widget 显示小部件时不要阻止滚动" at bounding box center [30, 157] width 1 height 21
checkbox input "true"
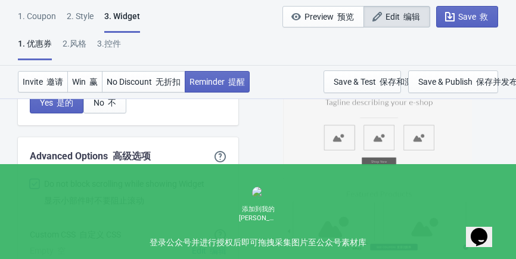
scroll to position [4451, 0]
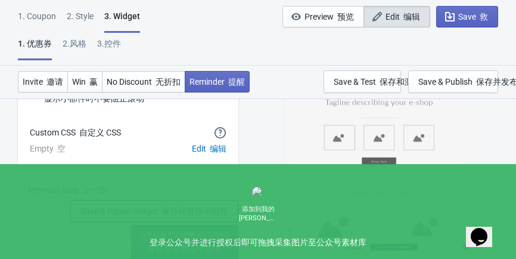
click at [152, 208] on span "Save & Pause Widget 保存和暂停小组件" at bounding box center [154, 211] width 148 height 10
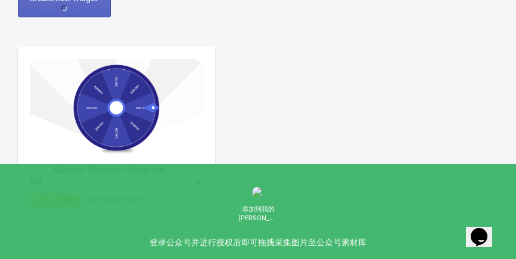
scroll to position [567, 0]
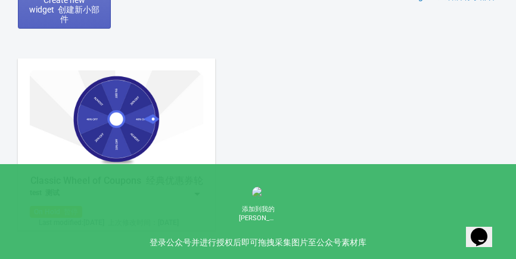
click at [128, 144] on img at bounding box center [116, 118] width 173 height 97
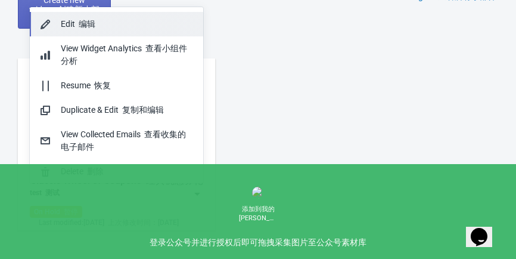
click at [101, 28] on div "Edit 编辑" at bounding box center [127, 24] width 133 height 13
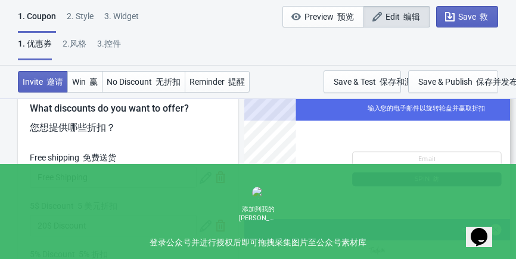
click at [107, 45] on div "3.控件" at bounding box center [109, 48] width 24 height 21
click at [114, 46] on div "3.控件" at bounding box center [109, 48] width 24 height 21
click at [124, 13] on div "3. Widget" at bounding box center [121, 20] width 35 height 21
select select "once"
select select "tab"
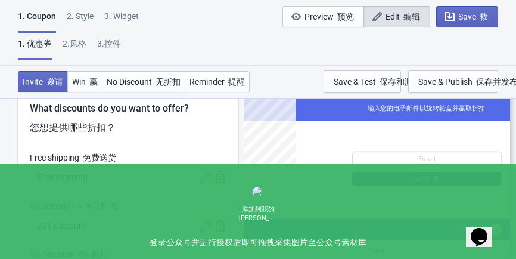
select select "middle_left"
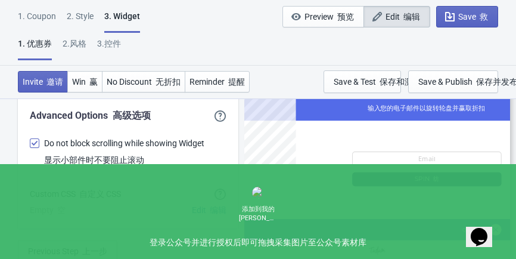
scroll to position [4425, 0]
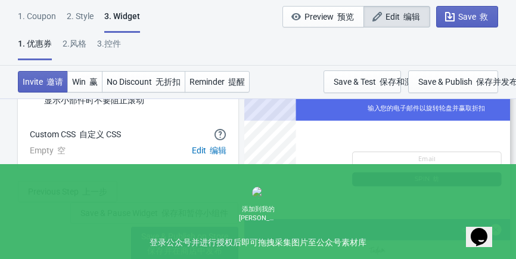
click at [167, 231] on span "Save & Publish on Store 保存并在商店中发布" at bounding box center [184, 245] width 87 height 29
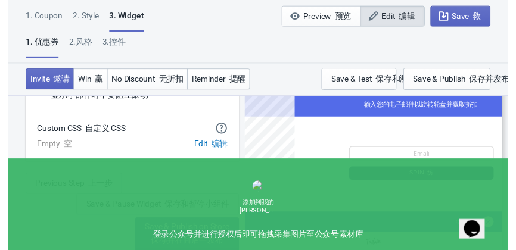
scroll to position [96, 0]
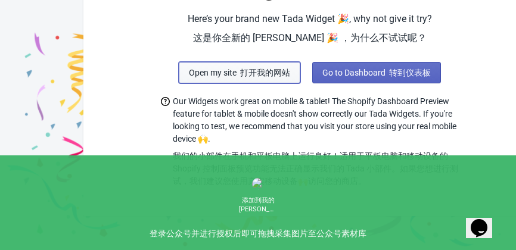
click at [220, 73] on span "Open my site 打开我的网站" at bounding box center [239, 73] width 101 height 10
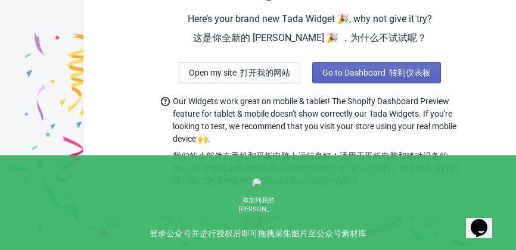
click at [273, 83] on button "Open my site 打开我的网站" at bounding box center [240, 72] width 122 height 21
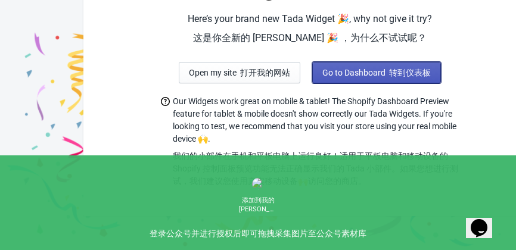
click at [364, 73] on span "Go to Dashboard 转到仪表板" at bounding box center [376, 73] width 108 height 10
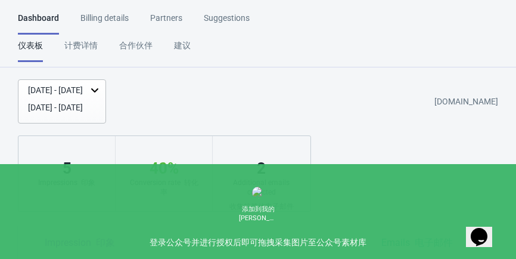
click at [119, 20] on div "Billing details" at bounding box center [104, 22] width 48 height 21
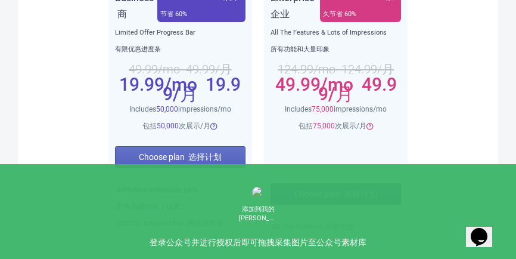
scroll to position [649, 0]
click at [188, 157] on font "选择计划" at bounding box center [204, 157] width 33 height 10
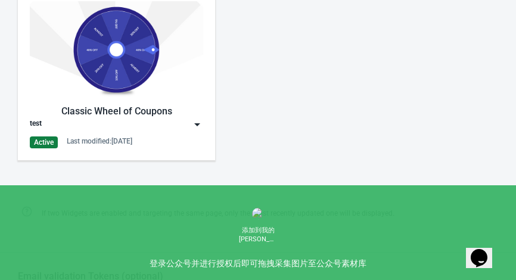
scroll to position [595, 0]
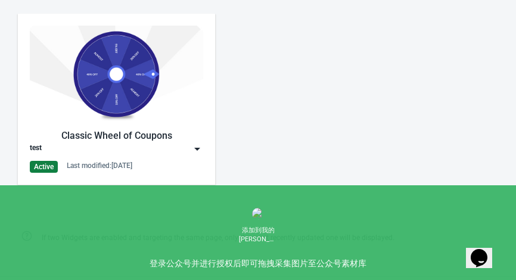
click at [108, 112] on img at bounding box center [116, 74] width 173 height 97
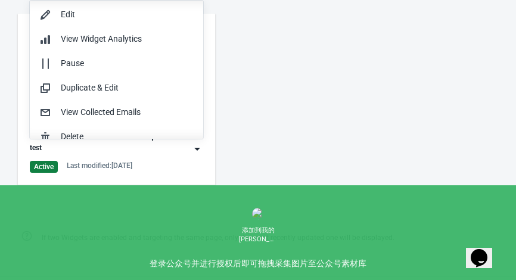
scroll to position [1, 0]
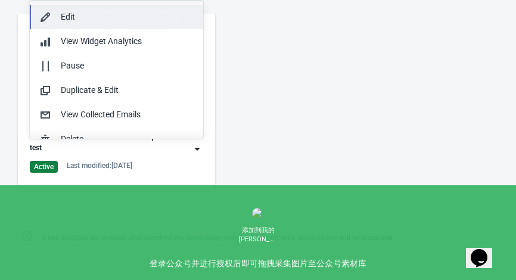
click at [94, 17] on div "Edit" at bounding box center [127, 17] width 133 height 13
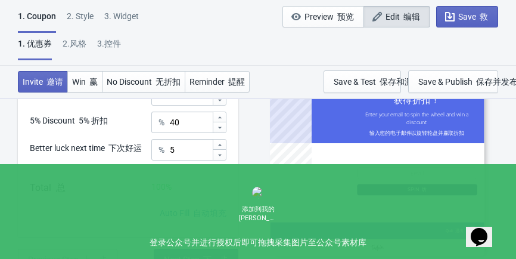
scroll to position [385, 0]
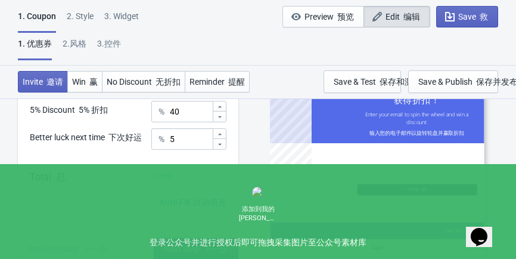
click at [246, 143] on div "SASDERWERT3H You get a discount! 您可以获得折扣！ Enter your email to spin the wheel an…" at bounding box center [377, 162] width 266 height 192
click at [82, 45] on div "2.风格" at bounding box center [75, 48] width 24 height 21
click at [83, 18] on div "2 . Style" at bounding box center [80, 20] width 27 height 21
select select "left"
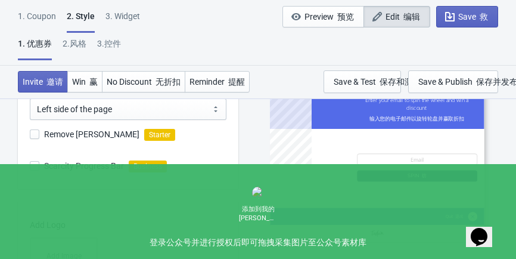
scroll to position [0, 0]
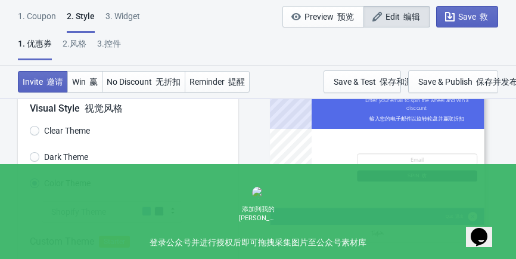
click at [67, 9] on div "1. Coupon 2 . Style 3. Widget 1. 优惠券 2.风格 3.控件 1. Coupon 2 . Style 3. Widget Sa…" at bounding box center [258, 33] width 516 height 66
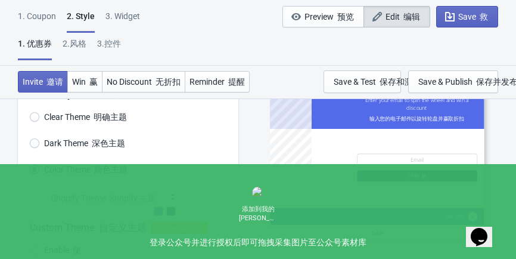
scroll to position [108, 0]
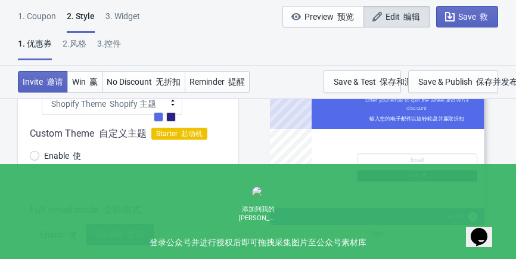
click at [57, 158] on span "Enable 使" at bounding box center [62, 156] width 37 height 12
click at [39, 158] on input "Enable 使" at bounding box center [35, 161] width 10 height 21
radio input "true"
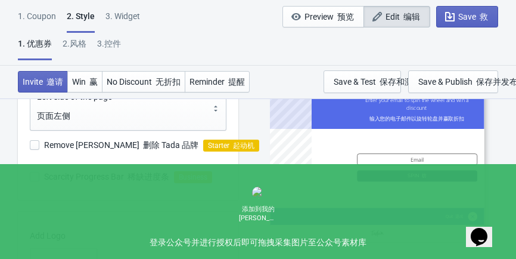
scroll to position [730, 0]
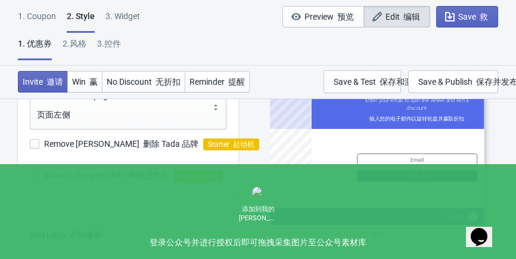
click at [35, 144] on span at bounding box center [35, 144] width 10 height 10
click at [30, 144] on input "Remove Tada Branding 删除 Tada 品牌" at bounding box center [30, 149] width 1 height 21
checkbox input "true"
radio input "true"
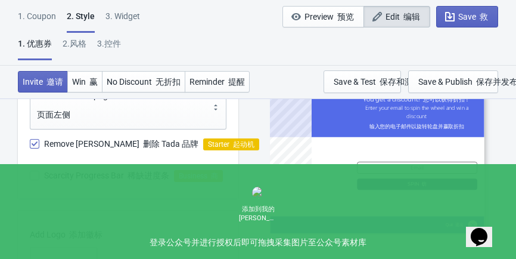
click at [36, 184] on div "Scarcity Progress Bar 稀缺进度条 Business 商" at bounding box center [134, 180] width 208 height 38
click at [34, 178] on span at bounding box center [35, 175] width 10 height 10
click at [30, 178] on input "Scarcity Progress Bar 稀缺进度条" at bounding box center [30, 180] width 1 height 21
checkbox input "true"
radio input "true"
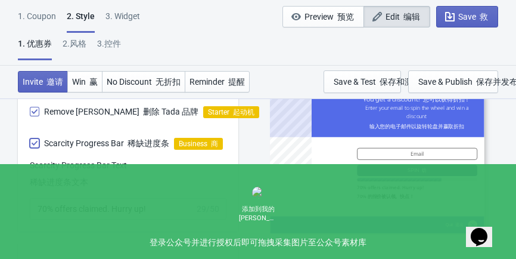
scroll to position [761, 0]
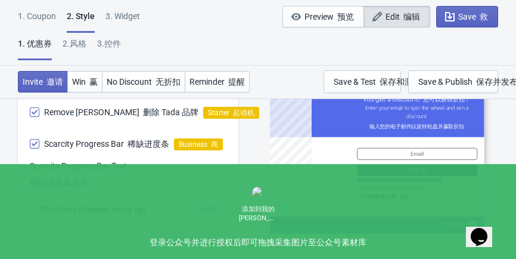
click at [36, 147] on span at bounding box center [35, 144] width 10 height 10
click at [30, 147] on input "Scarcity Progress Bar 稀缺进度条" at bounding box center [30, 149] width 1 height 21
checkbox input "false"
radio input "true"
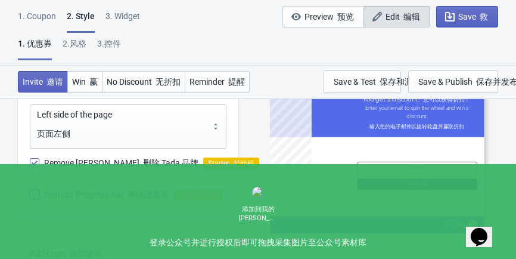
scroll to position [830, 0]
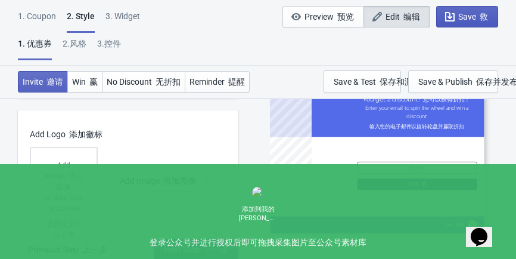
click at [451, 12] on icon "button" at bounding box center [450, 17] width 12 height 12
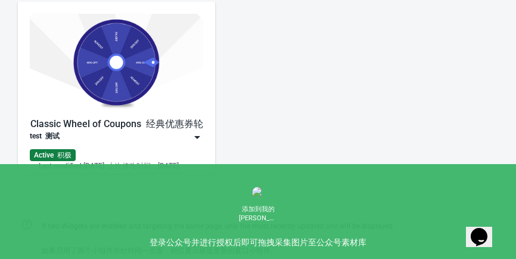
scroll to position [622, 0]
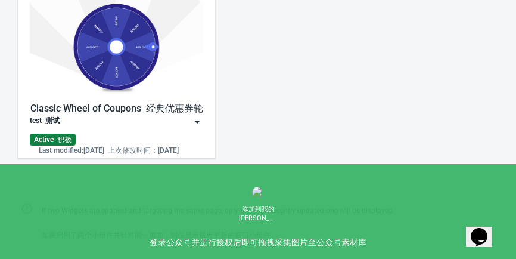
click at [94, 60] on img at bounding box center [116, 46] width 173 height 97
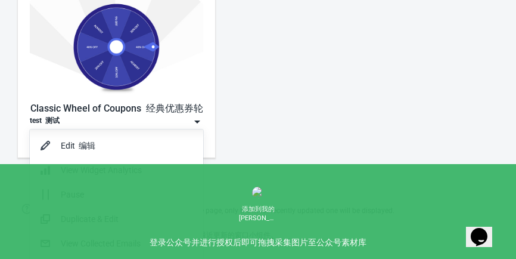
scroll to position [1, 0]
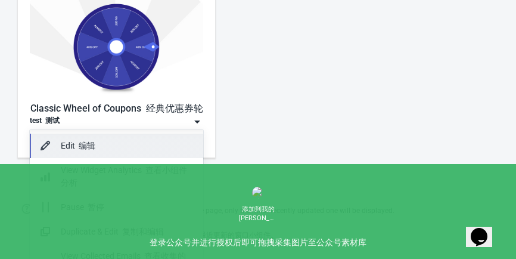
click at [115, 155] on button "Edit 编辑" at bounding box center [116, 145] width 173 height 24
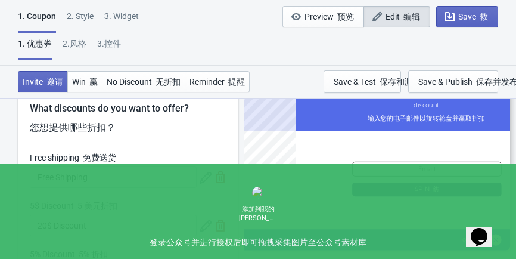
click at [74, 17] on div "2 . Style" at bounding box center [80, 20] width 27 height 21
select select "left"
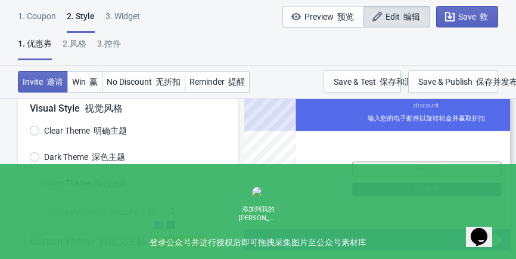
click at [123, 19] on div "3. Widget" at bounding box center [122, 20] width 35 height 21
select select "once"
select select "tab"
select select "middle_left"
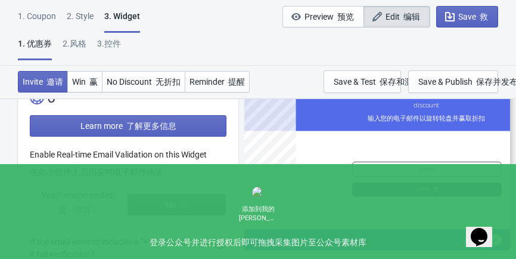
scroll to position [420, 0]
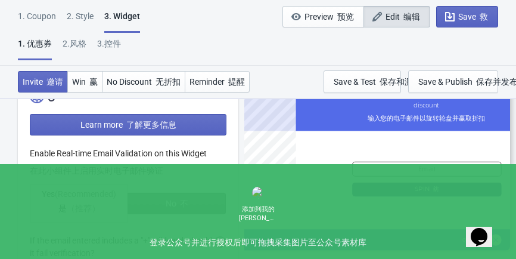
click at [113, 202] on div at bounding box center [128, 262] width 197 height 231
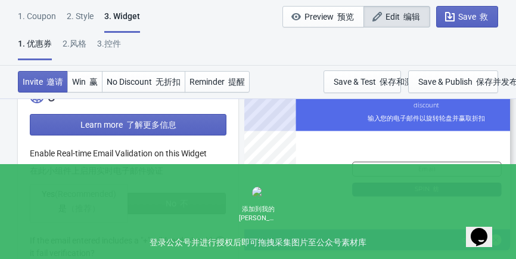
click at [92, 178] on div at bounding box center [128, 262] width 197 height 231
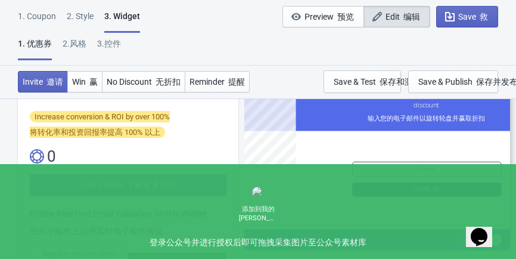
scroll to position [353, 0]
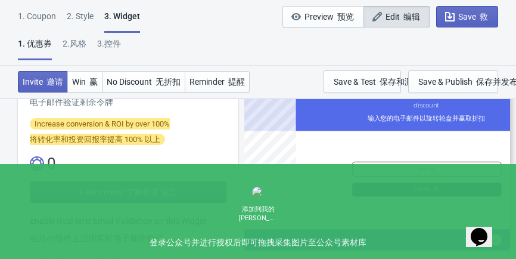
click at [91, 144] on font "将转化率和投资回报率提高 100% 以上" at bounding box center [95, 139] width 130 height 9
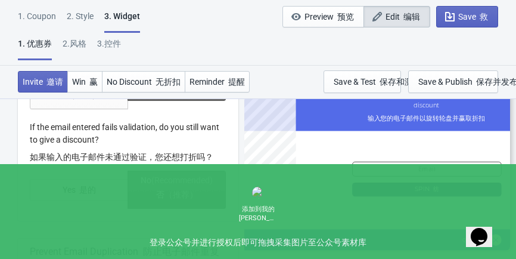
scroll to position [652, 0]
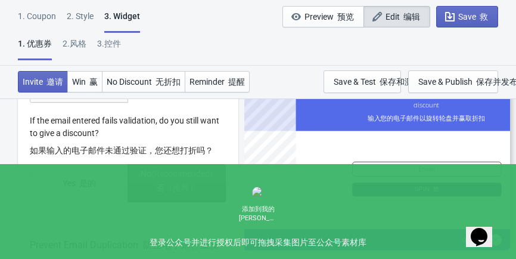
click at [89, 178] on div at bounding box center [128, 58] width 197 height 287
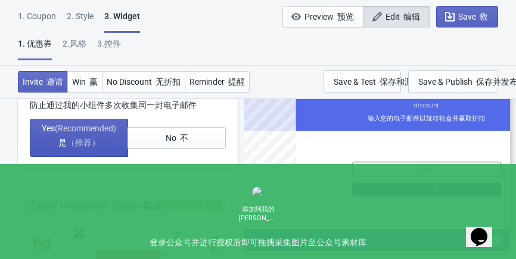
click at [105, 142] on span "Yes (Recommended) 是 （推荐）" at bounding box center [79, 137] width 74 height 29
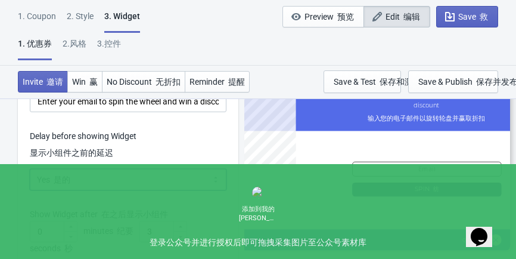
scroll to position [2265, 0]
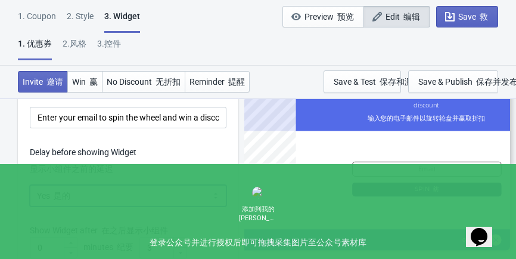
click at [76, 185] on select "Yes No" at bounding box center [128, 195] width 197 height 21
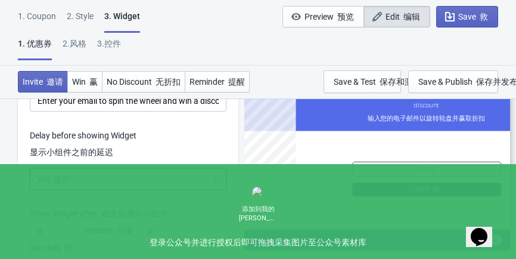
click at [30, 168] on select "Yes No" at bounding box center [128, 178] width 197 height 21
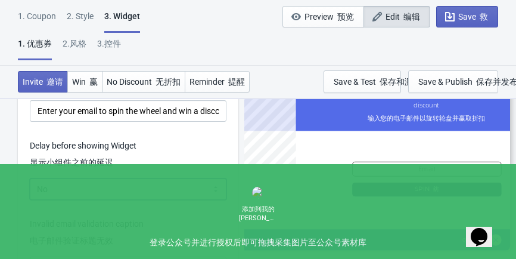
scroll to position [2269, 0]
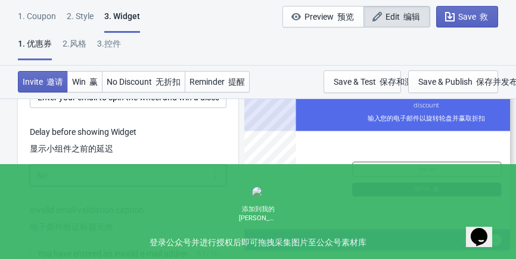
click at [68, 176] on select "Yes No" at bounding box center [128, 174] width 197 height 21
select select "right"
click at [30, 164] on select "Yes No" at bounding box center [128, 174] width 197 height 21
drag, startPoint x: 154, startPoint y: 226, endPoint x: 132, endPoint y: 229, distance: 22.8
click at [132, 229] on div "0 minutes 纪要 0 seconds 秒" at bounding box center [128, 233] width 197 height 34
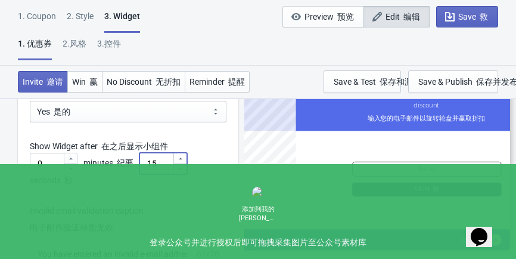
scroll to position [2334, 0]
click at [132, 229] on label "Invalid email validation caption 电子邮件验证标题无效" at bounding box center [87, 219] width 114 height 33
click at [132, 242] on input "You have entered an invalid e-mail address. Please try again." at bounding box center [112, 252] width 165 height 21
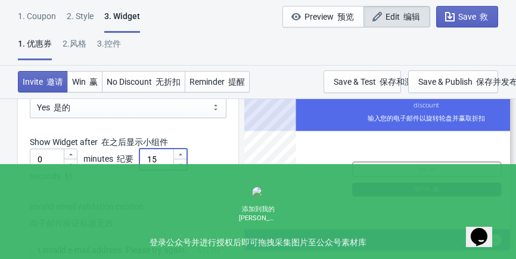
scroll to position [0, 0]
drag, startPoint x: 160, startPoint y: 159, endPoint x: 136, endPoint y: 158, distance: 23.8
click at [136, 158] on div "0 minutes 纪要 15 seconds 秒" at bounding box center [128, 165] width 197 height 34
type input "5"
click at [129, 184] on div "Invitation title captions 邀请标题标题 You get a discount! 19/25 Invitation Instructi…" at bounding box center [128, 254] width 220 height 741
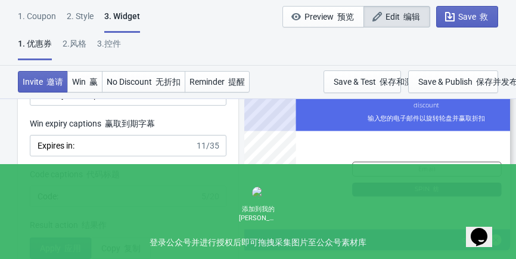
scroll to position [3043, 0]
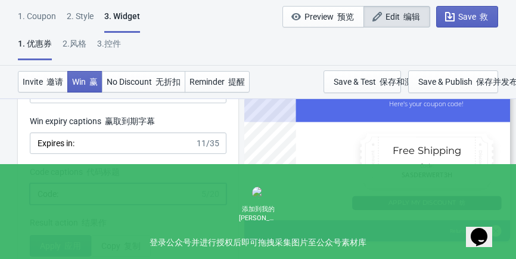
click at [129, 184] on input "Code:" at bounding box center [115, 193] width 170 height 21
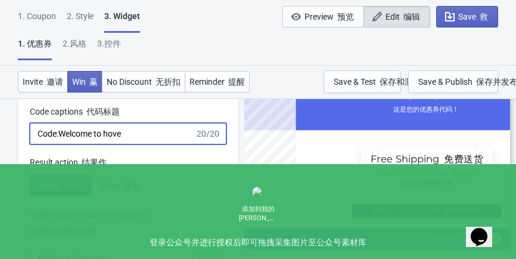
scroll to position [3086, 0]
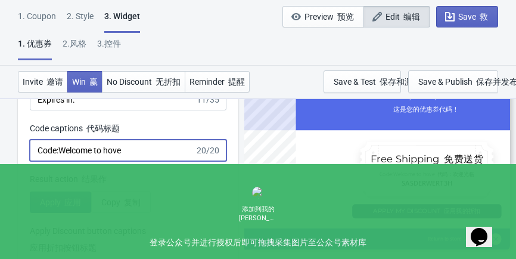
drag, startPoint x: 58, startPoint y: 146, endPoint x: 175, endPoint y: 141, distance: 116.2
click at [175, 141] on input "Code:Welcome to hove" at bounding box center [112, 149] width 165 height 21
type input "Code:"
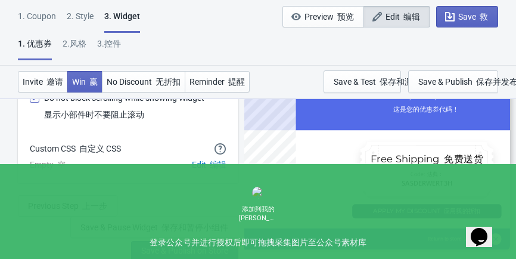
scroll to position [4451, 0]
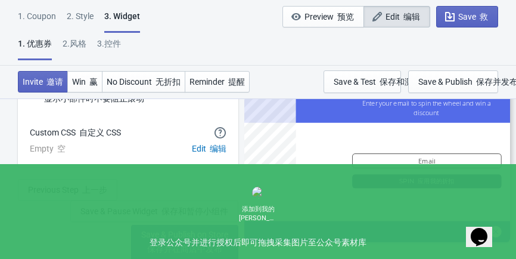
click at [166, 225] on button "Save & Publish on Store 保存并在商店中发布" at bounding box center [184, 244] width 107 height 38
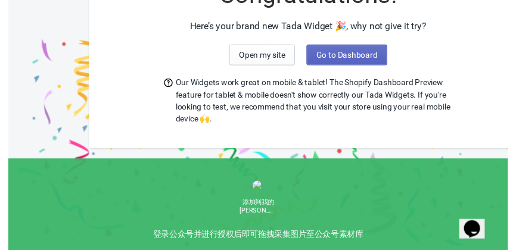
scroll to position [96, 0]
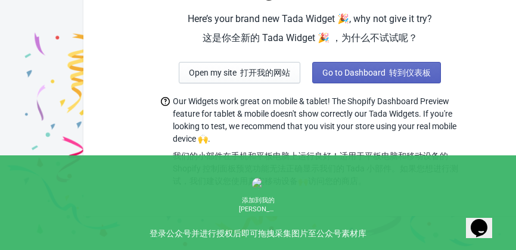
drag, startPoint x: 77, startPoint y: 85, endPoint x: 67, endPoint y: 96, distance: 14.7
click at [77, 85] on img at bounding box center [164, 100] width 328 height 301
click at [351, 77] on span "Go to Dashboard 转到仪表板" at bounding box center [376, 73] width 108 height 10
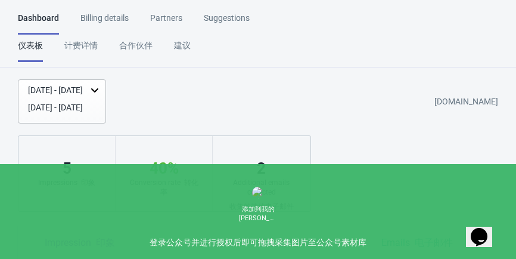
click at [74, 36] on div "Dashboard Billing details Partners Suggestions 仪表板 计费详情 合作伙伴 建议" at bounding box center [144, 39] width 253 height 55
click at [99, 9] on html "Dashboard Billing details Partners Suggestions 仪表板 计费详情 合作伙伴 建议 Dashboard Billi…" at bounding box center [258, 129] width 516 height 259
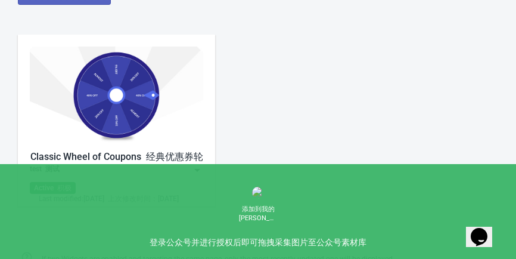
scroll to position [674, 0]
drag, startPoint x: 105, startPoint y: 100, endPoint x: 87, endPoint y: 133, distance: 37.6
click at [87, 133] on img at bounding box center [116, 94] width 173 height 97
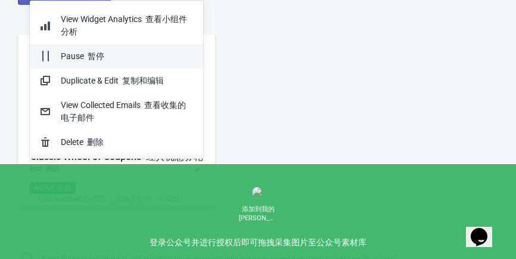
scroll to position [0, 0]
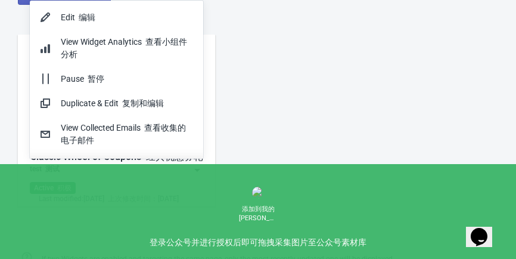
click at [278, 108] on div "Classic Wheel of Coupons 经典优惠券轮 test 测试 Active 积极 Last modified: 11.9.2025 上次修改…" at bounding box center [258, 130] width 516 height 214
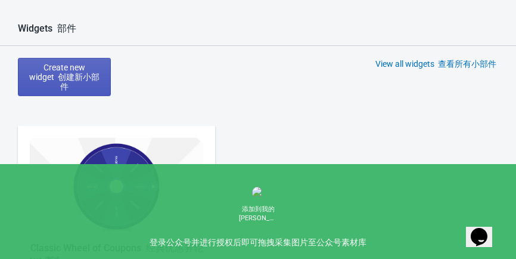
click at [67, 74] on font "创建新小部件" at bounding box center [79, 81] width 42 height 19
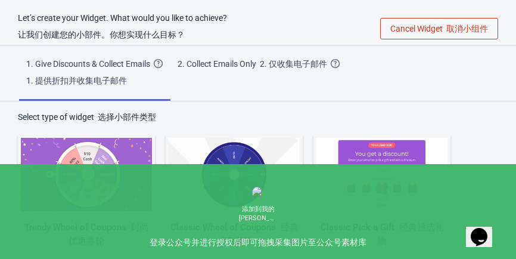
click at [85, 70] on div "1. Give Discounts & Collect Emails 1. 提供折扣并收集电子邮件" at bounding box center [89, 74] width 127 height 33
click at [200, 70] on span "2. Collect Emails Only 2. 仅收集电子邮件 Create a simple Widget that collects your vis…" at bounding box center [258, 62] width 177 height 32
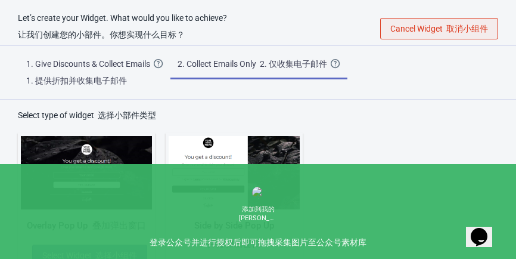
click at [390, 28] on span "Cancel Widget 取消小组件" at bounding box center [439, 29] width 98 height 10
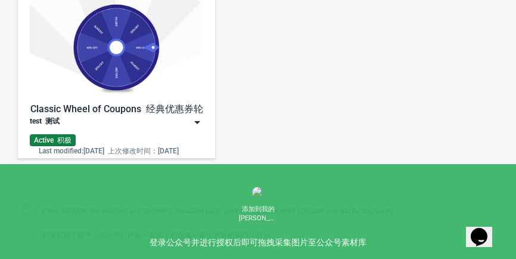
scroll to position [721, 0]
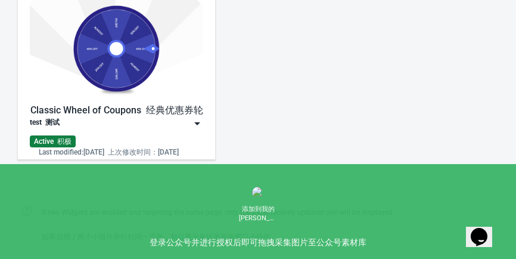
click at [86, 43] on img at bounding box center [116, 48] width 173 height 97
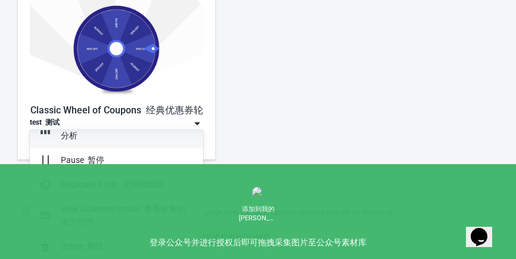
scroll to position [0, 0]
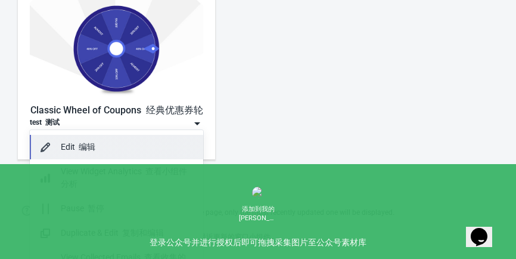
click at [81, 152] on div "Edit 编辑" at bounding box center [127, 147] width 133 height 13
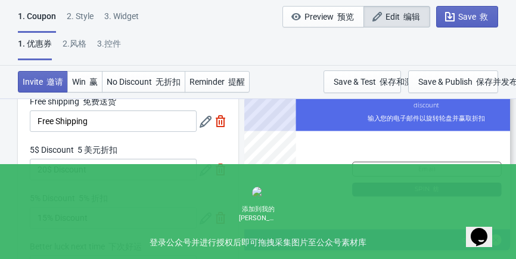
scroll to position [57, 0]
drag, startPoint x: 46, startPoint y: 166, endPoint x: 129, endPoint y: 166, distance: 82.8
click at [129, 166] on input "20$ Discount" at bounding box center [113, 168] width 167 height 21
click at [119, 214] on input "15% Discount" at bounding box center [113, 216] width 167 height 21
drag, startPoint x: 62, startPoint y: 216, endPoint x: 120, endPoint y: 215, distance: 57.8
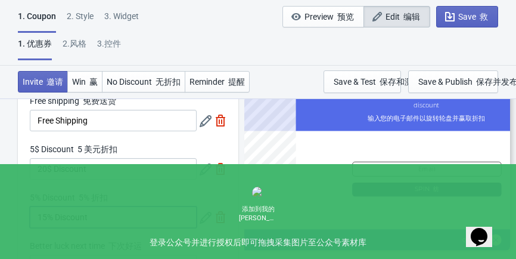
click at [120, 215] on input "15% Discount" at bounding box center [113, 216] width 167 height 21
paste input "$"
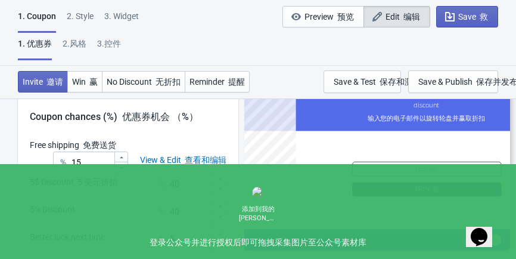
scroll to position [328, 0]
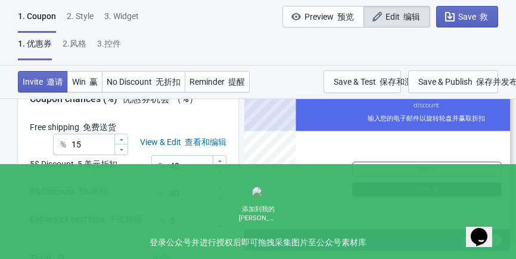
type input "15$ Discount"
click at [176, 141] on div "View & Edit 查看和编辑" at bounding box center [183, 142] width 110 height 13
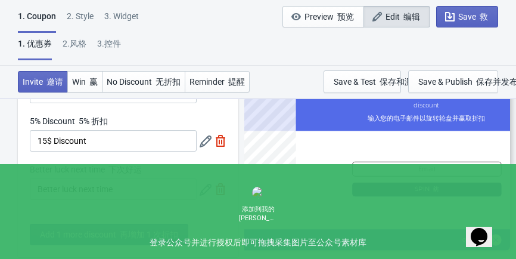
scroll to position [241, 0]
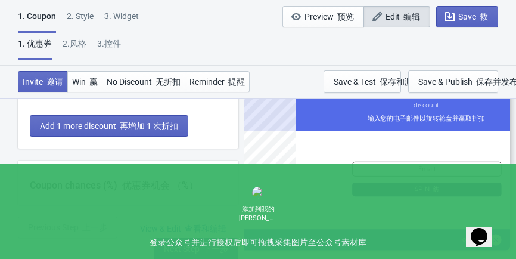
click at [167, 223] on div "View & Edit 查看和编辑" at bounding box center [183, 228] width 110 height 13
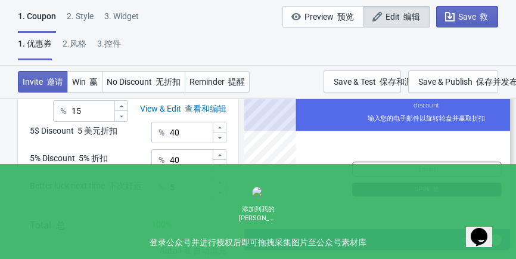
scroll to position [409, 0]
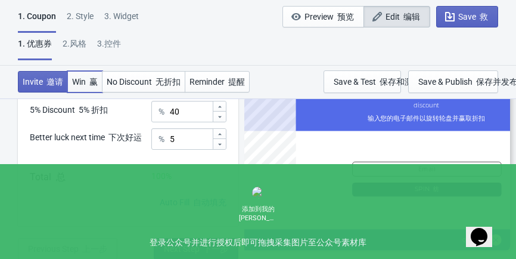
click at [101, 81] on button "Win 赢" at bounding box center [84, 81] width 35 height 21
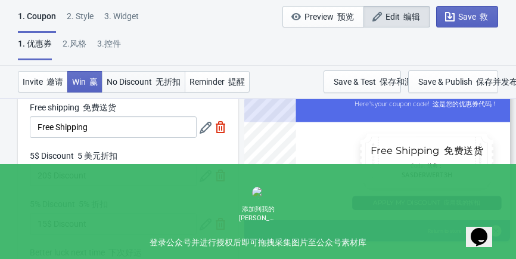
scroll to position [0, 0]
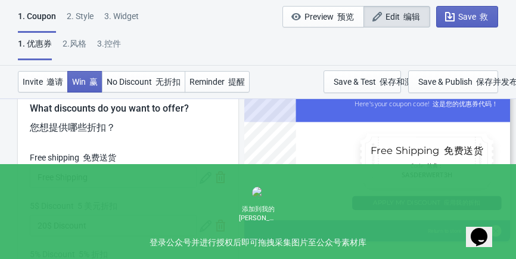
click at [74, 43] on div "2.风格" at bounding box center [75, 48] width 24 height 21
click at [79, 16] on div "2 . Style" at bounding box center [80, 20] width 27 height 21
select select "left"
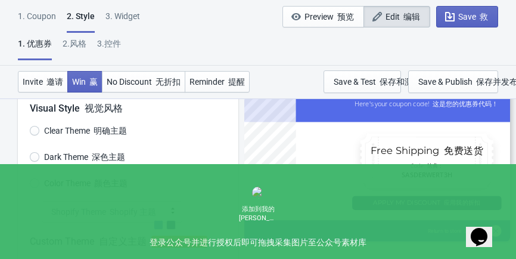
click at [109, 18] on div "3. Widget" at bounding box center [122, 20] width 35 height 21
select select "once"
select select "tab"
select select "middle_left"
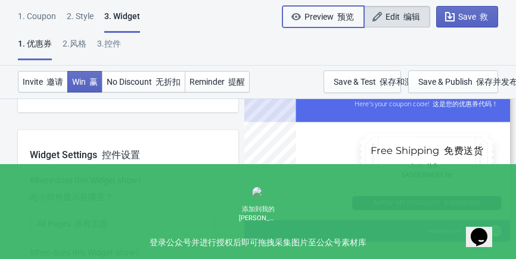
click at [351, 12] on font "预览" at bounding box center [345, 17] width 17 height 10
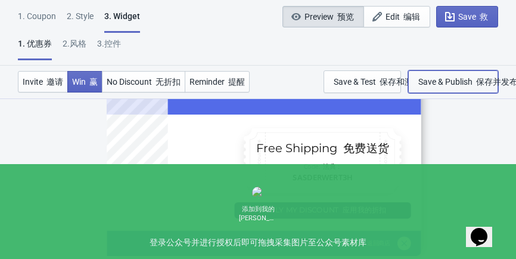
click at [477, 83] on font "保存并发布" at bounding box center [497, 82] width 42 height 10
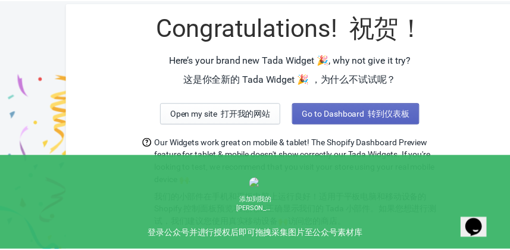
scroll to position [55, 17]
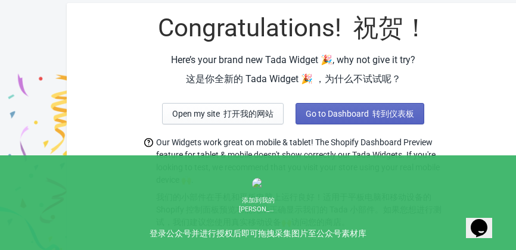
click at [334, 8] on div "Congratulations! 祝贺！ Here’s your brand new Tada Widget 🎉, why not give it try? …" at bounding box center [293, 130] width 453 height 254
